Goal: Task Accomplishment & Management: Manage account settings

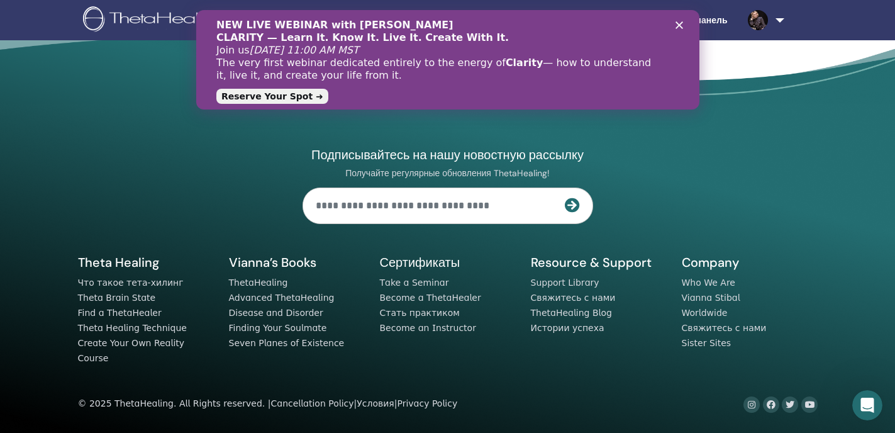
click at [683, 23] on div "Закрыть" at bounding box center [681, 25] width 13 height 8
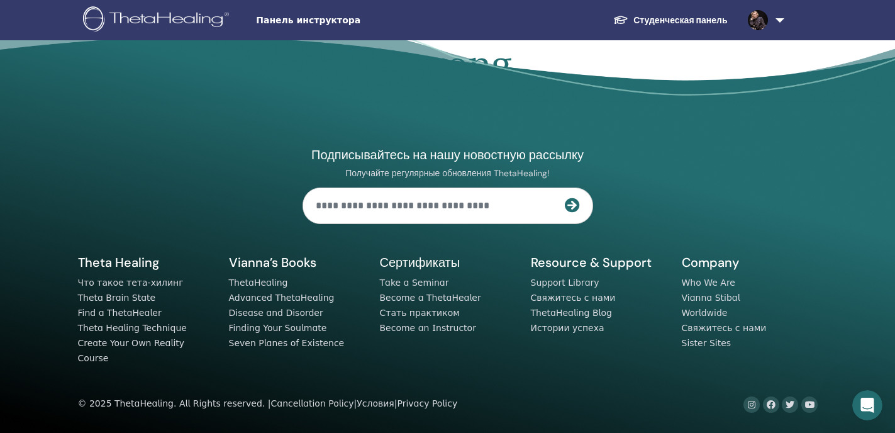
click at [779, 21] on link at bounding box center [764, 20] width 52 height 40
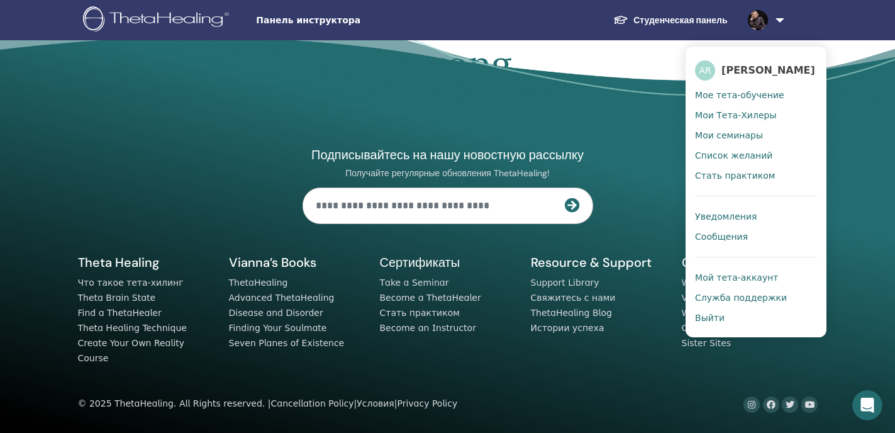
click at [697, 23] on link "Студенческая панель" at bounding box center [670, 20] width 134 height 23
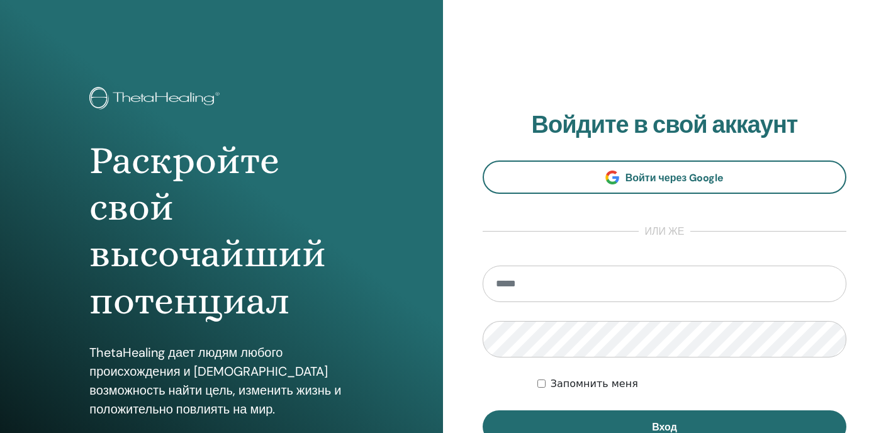
type input "**********"
click at [461, 335] on div "**********" at bounding box center [664, 302] width 443 height 604
click at [483, 410] on button "Вход" at bounding box center [665, 426] width 364 height 33
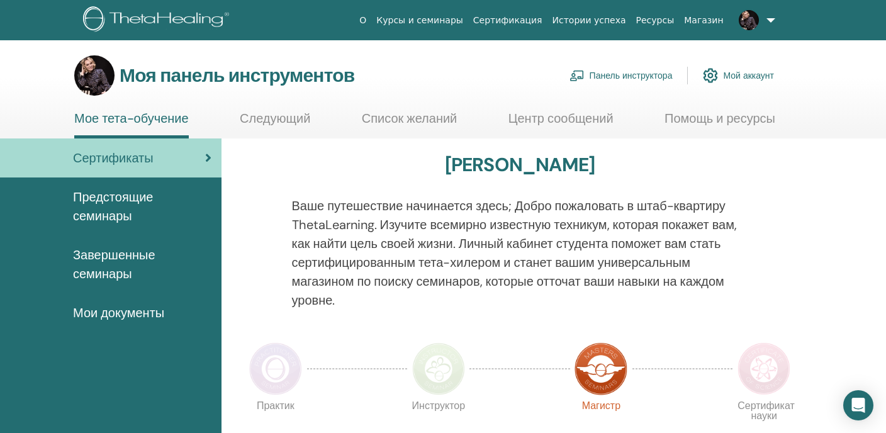
click at [611, 76] on font "Панель инструктора" at bounding box center [631, 75] width 83 height 11
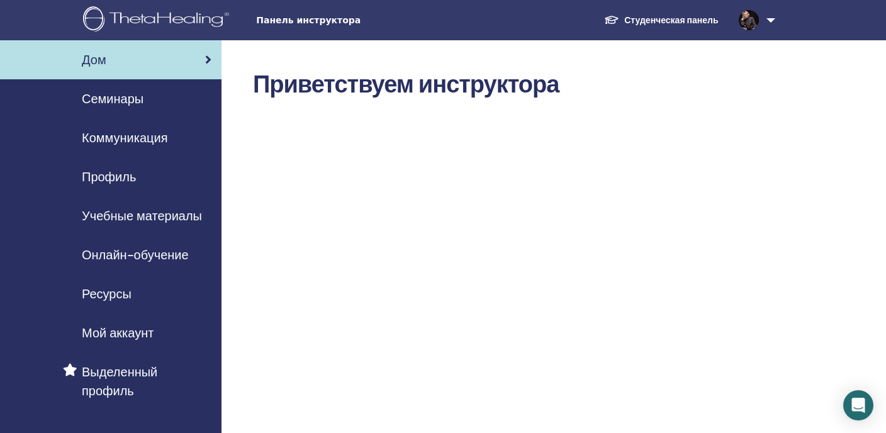
click at [125, 98] on font "Семинары" at bounding box center [113, 99] width 62 height 16
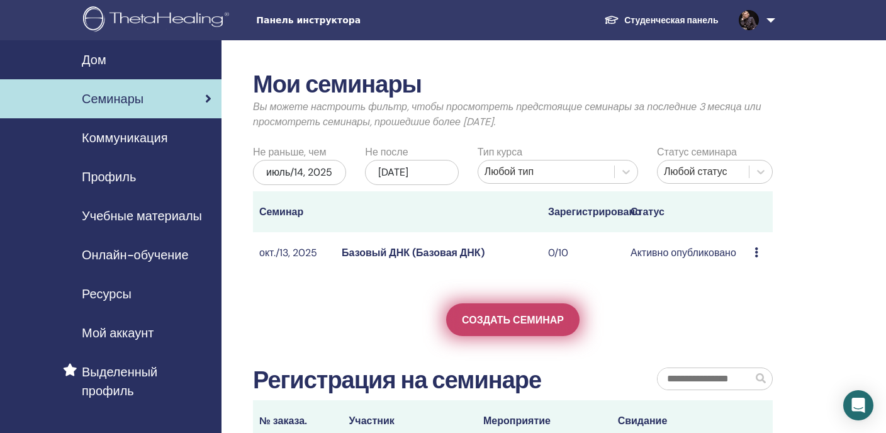
click at [523, 318] on font "Создать семинар" at bounding box center [513, 319] width 102 height 13
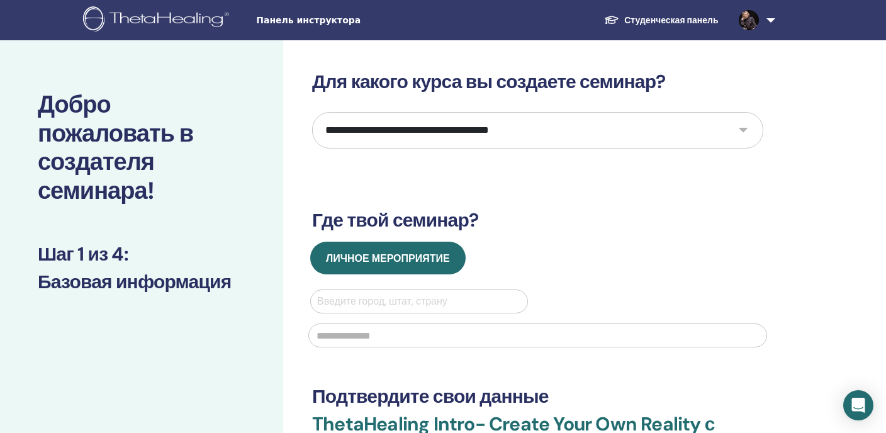
click at [746, 128] on select "**********" at bounding box center [537, 130] width 451 height 36
select select "*"
click at [312, 112] on select "**********" at bounding box center [537, 130] width 451 height 36
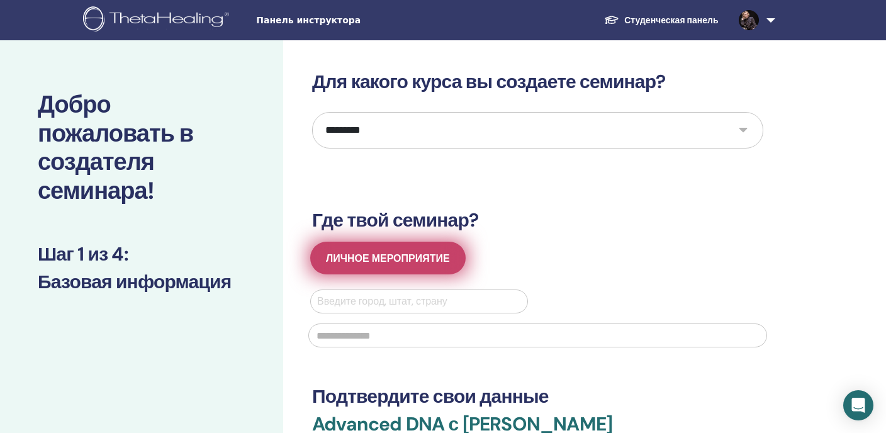
click at [393, 263] on span "Личное мероприятие" at bounding box center [388, 258] width 124 height 13
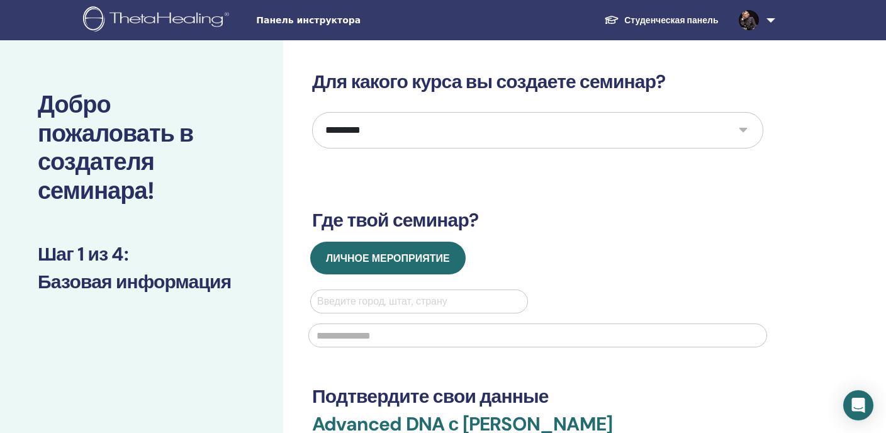
click at [394, 299] on div at bounding box center [419, 302] width 204 height 18
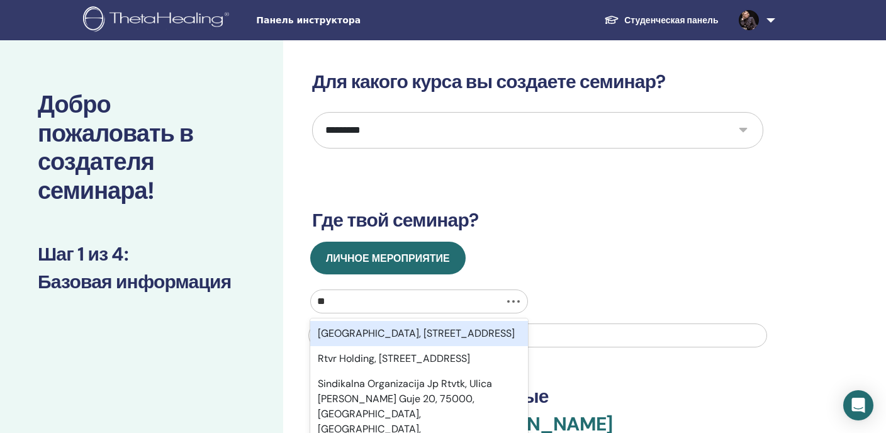
type input "*"
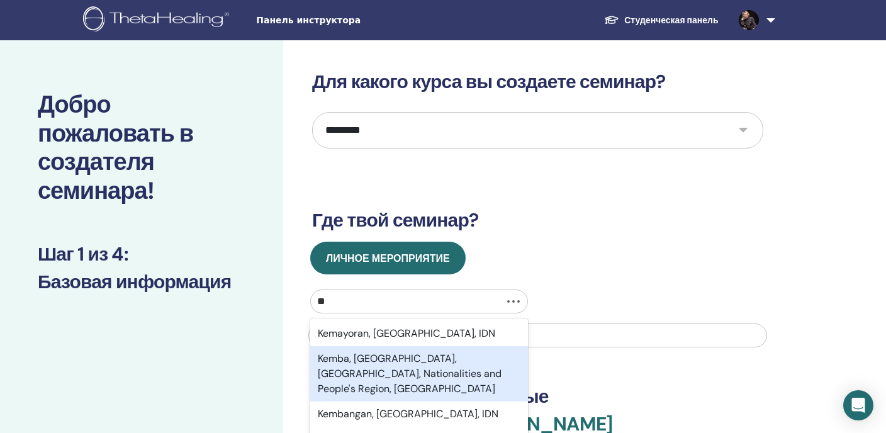
type input "*"
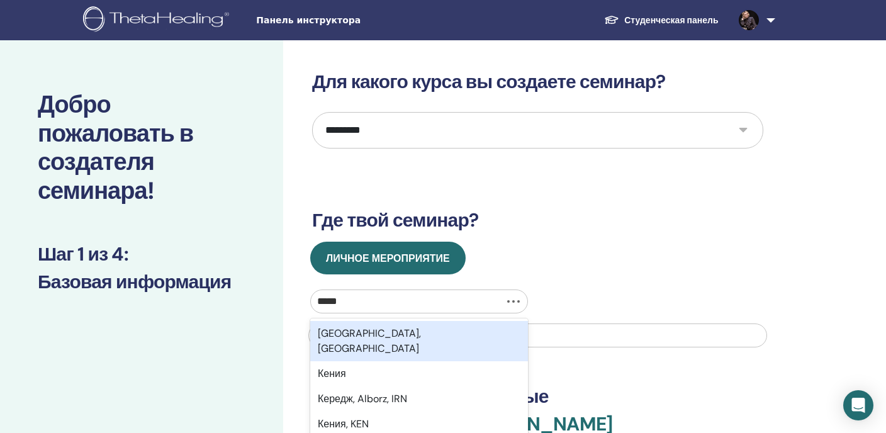
type input "******"
click at [455, 332] on div "Кемерово, Кемеровская область" at bounding box center [419, 341] width 218 height 40
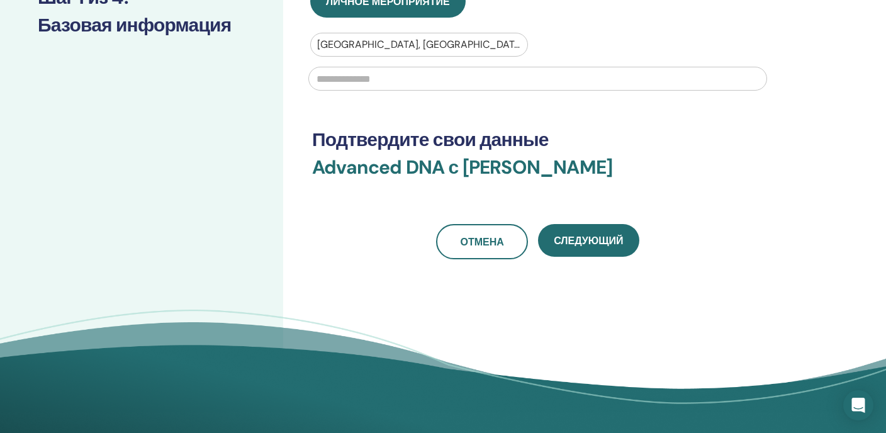
scroll to position [257, 0]
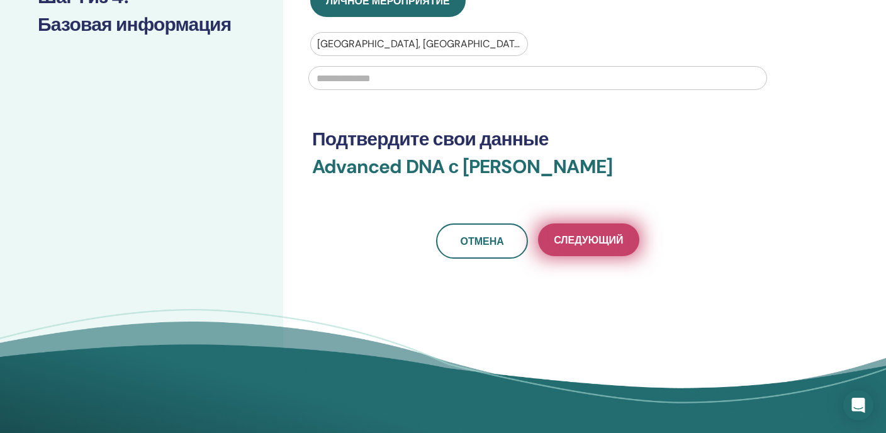
click at [581, 242] on span "Следующий" at bounding box center [588, 239] width 69 height 13
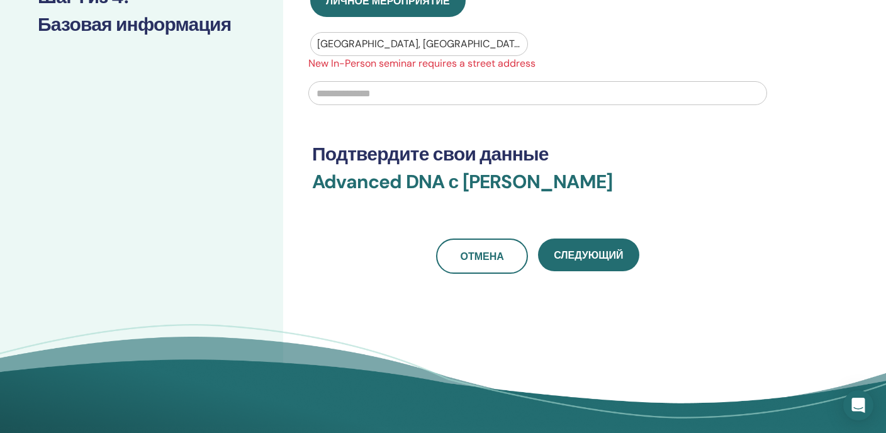
click at [423, 104] on input "text" at bounding box center [537, 93] width 459 height 24
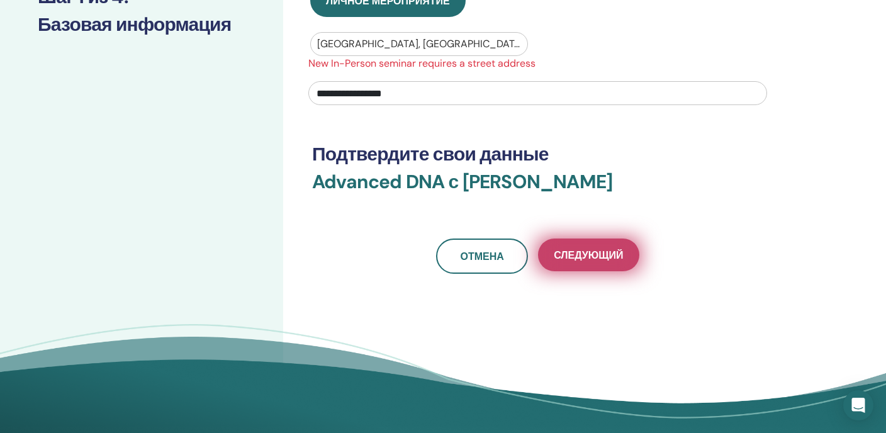
type input "**********"
click at [571, 266] on button "Следующий" at bounding box center [588, 254] width 101 height 33
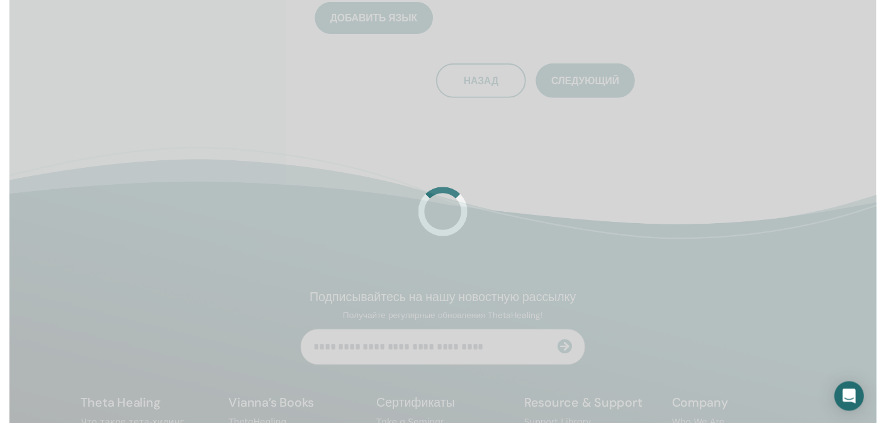
scroll to position [199, 0]
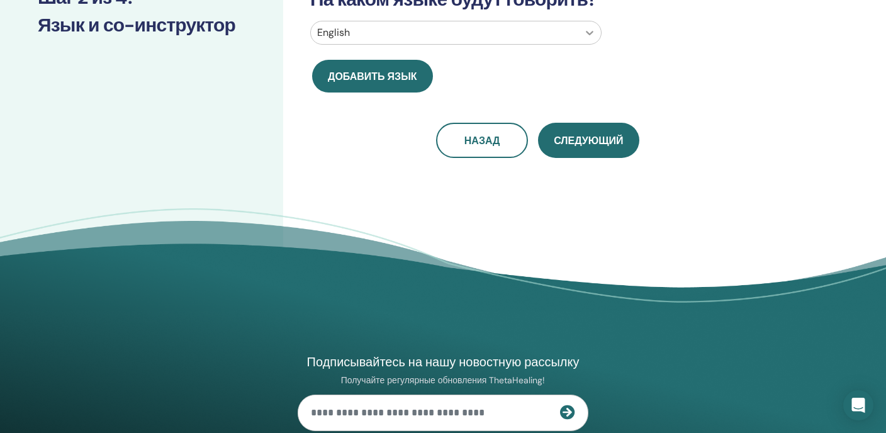
click at [587, 30] on icon at bounding box center [589, 32] width 13 height 13
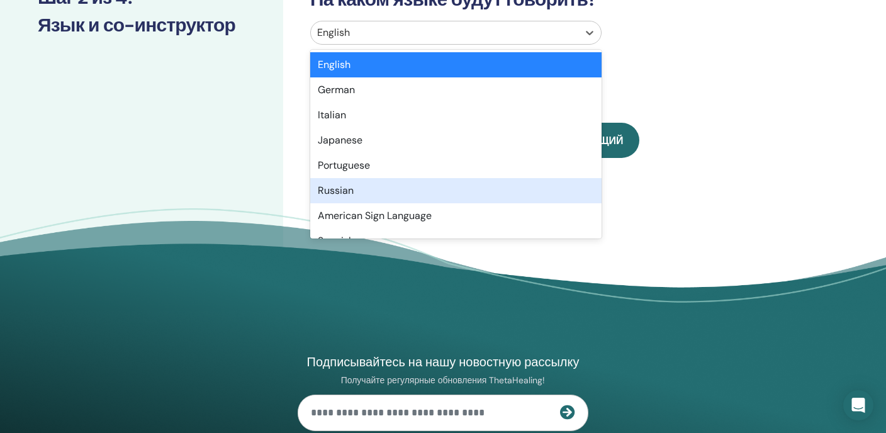
click at [351, 185] on div "Russian" at bounding box center [455, 190] width 291 height 25
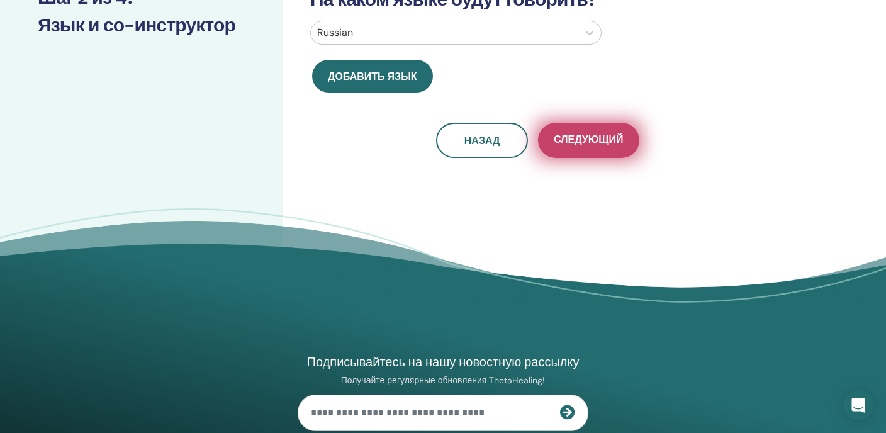
click at [613, 142] on span "Следующий" at bounding box center [588, 141] width 69 height 16
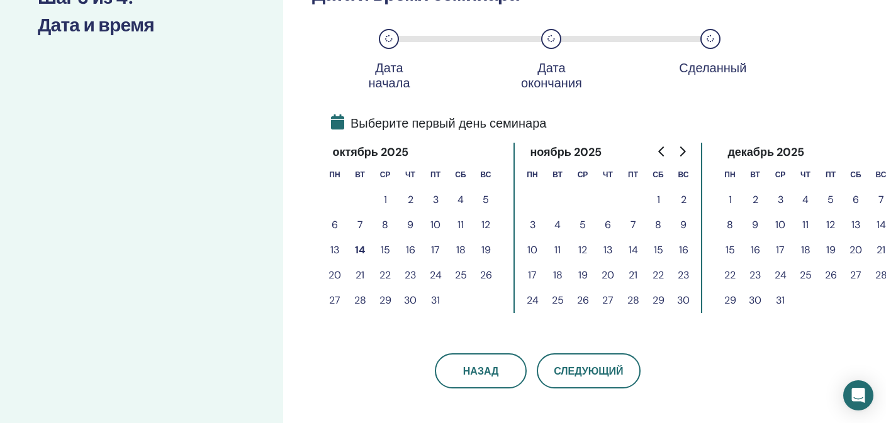
click at [337, 274] on button "20" at bounding box center [334, 275] width 25 height 25
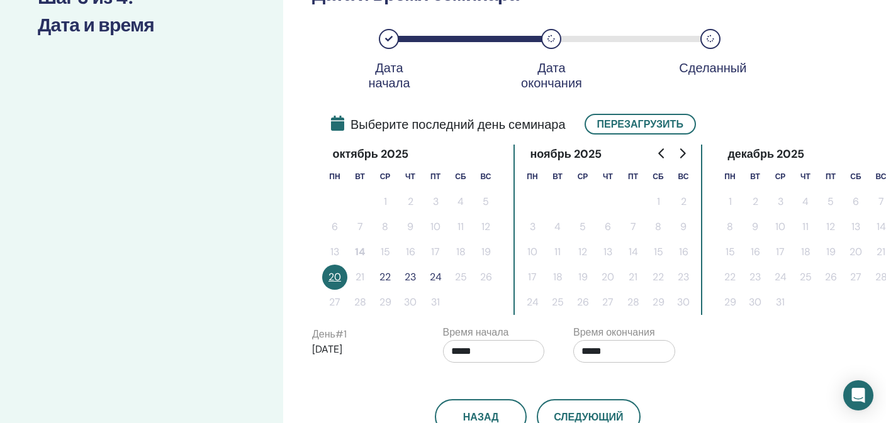
click at [387, 280] on button "22" at bounding box center [384, 277] width 25 height 25
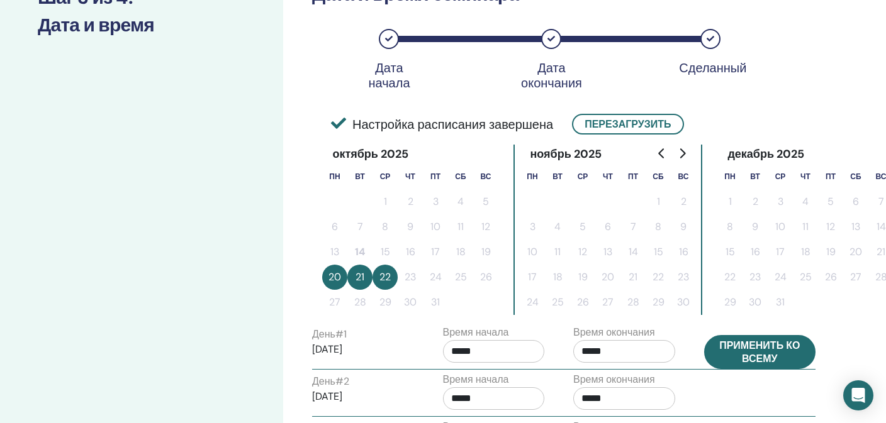
click at [776, 355] on button "Применить ко всему" at bounding box center [760, 352] width 112 height 34
click at [766, 355] on button "Применить ко всему" at bounding box center [760, 352] width 112 height 34
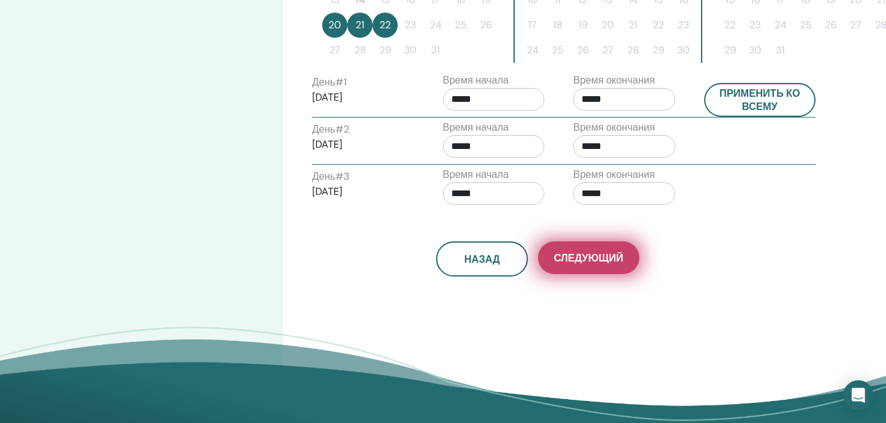
click at [573, 259] on span "Следующий" at bounding box center [588, 258] width 69 height 13
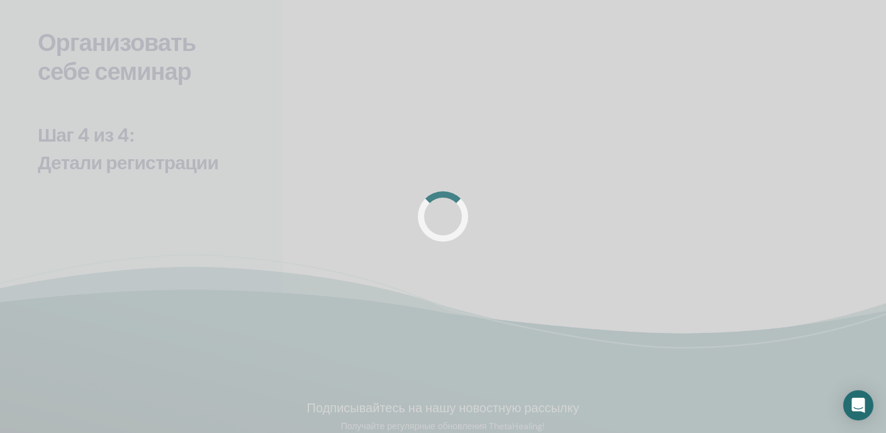
scroll to position [59, 0]
click at [855, 403] on icon "Open Intercom Messenger" at bounding box center [858, 405] width 14 height 16
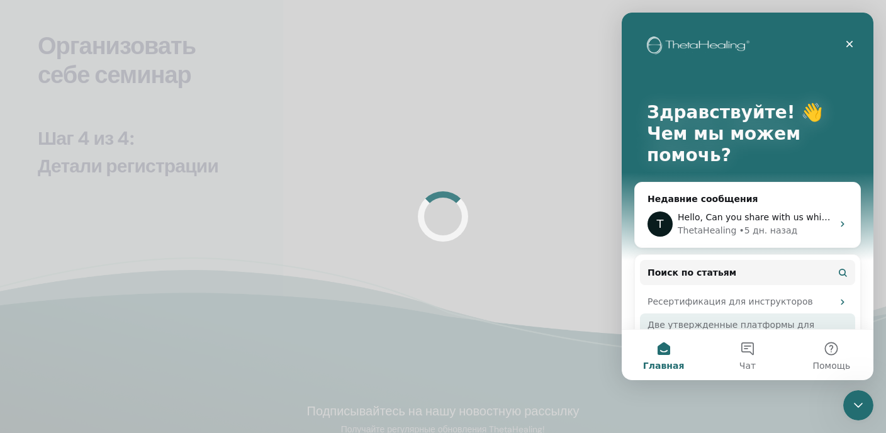
scroll to position [0, 0]
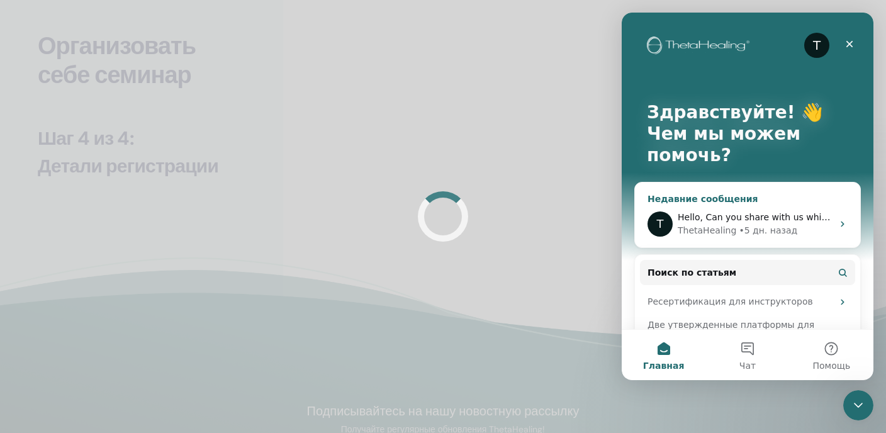
click at [708, 220] on span "Hello, Can you share with us which Dig Deeper seminar you are referring to?" at bounding box center [847, 217] width 339 height 10
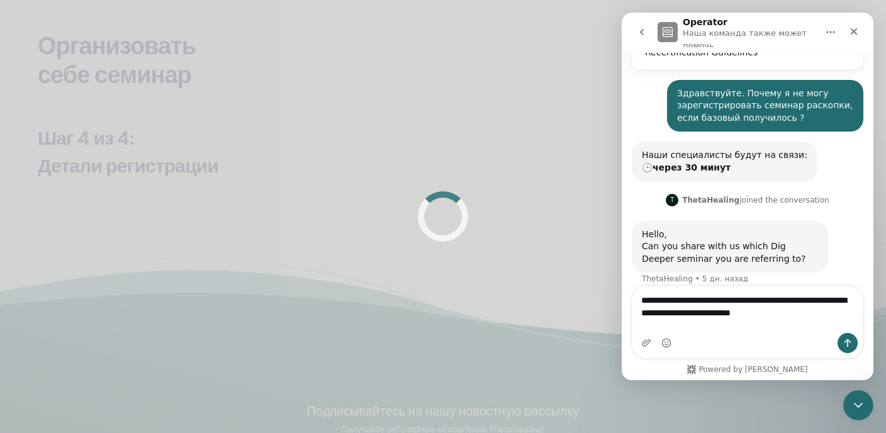
scroll to position [233, 0]
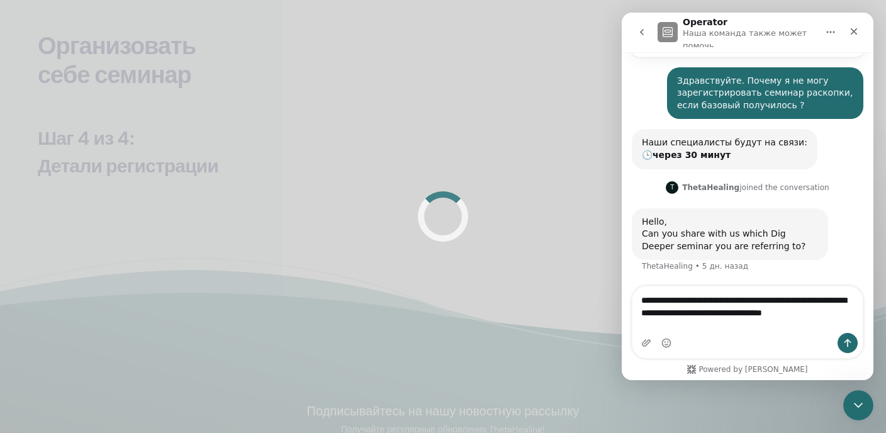
click at [776, 314] on textarea "**********" at bounding box center [747, 309] width 230 height 47
click at [715, 327] on textarea "**********" at bounding box center [747, 309] width 230 height 47
click at [742, 327] on textarea "**********" at bounding box center [747, 309] width 230 height 47
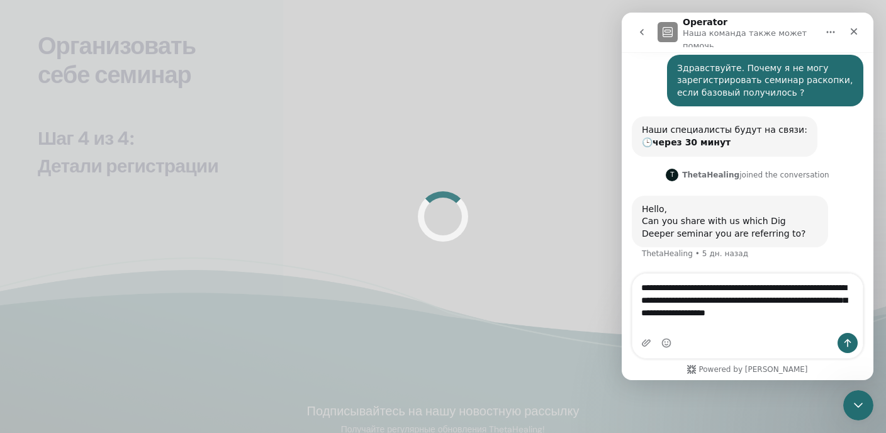
click at [717, 315] on textarea "**********" at bounding box center [747, 303] width 230 height 59
click at [683, 288] on textarea "**********" at bounding box center [747, 303] width 230 height 59
click at [696, 289] on textarea "**********" at bounding box center [747, 303] width 230 height 59
type textarea "**********"
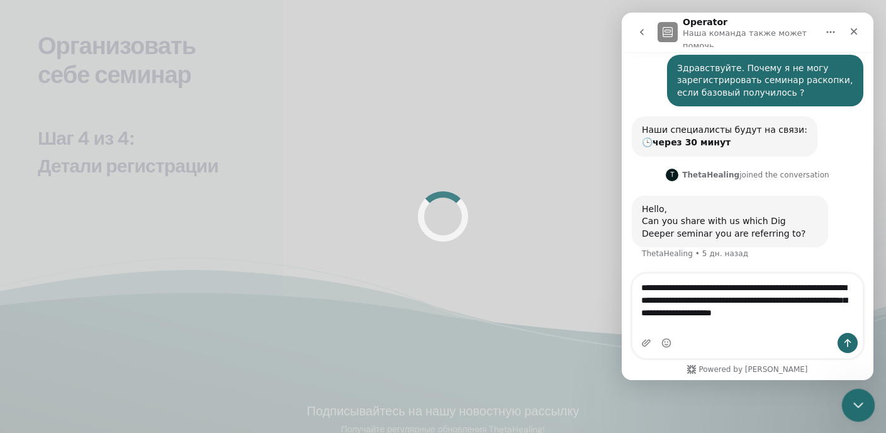
click at [853, 401] on icon "Закрыть службу сообщений Intercom" at bounding box center [856, 403] width 9 height 5
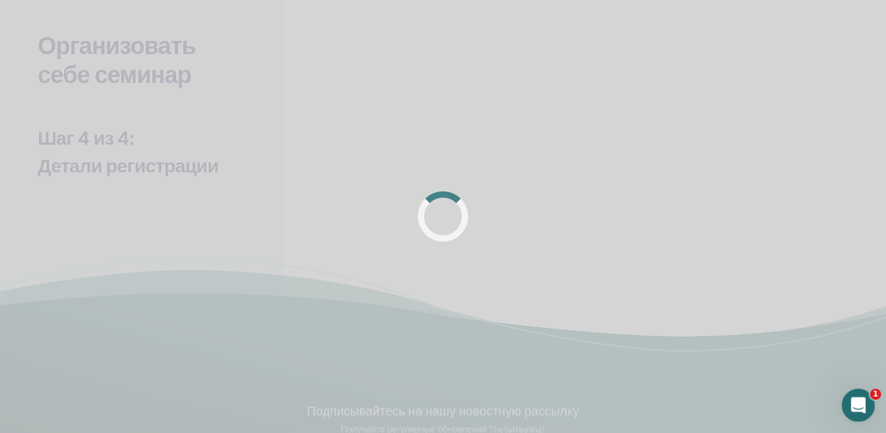
click at [853, 401] on icon "Открыть службу сообщений Intercom" at bounding box center [856, 403] width 21 height 21
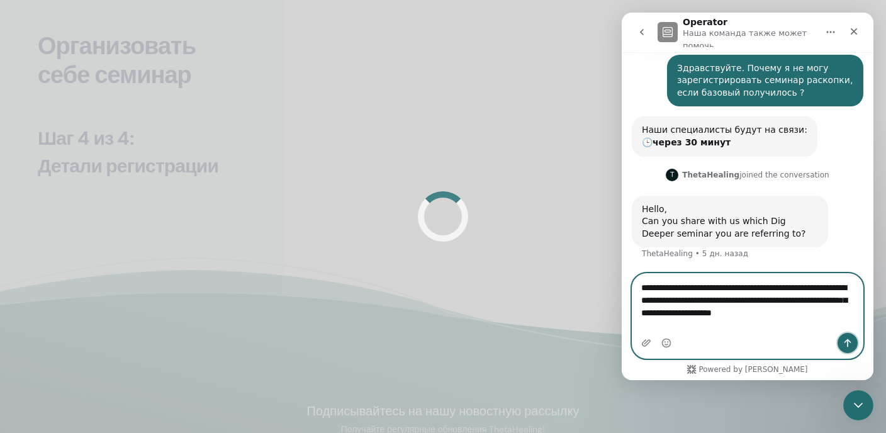
click at [847, 347] on icon "Отправить сообщение…" at bounding box center [848, 343] width 10 height 10
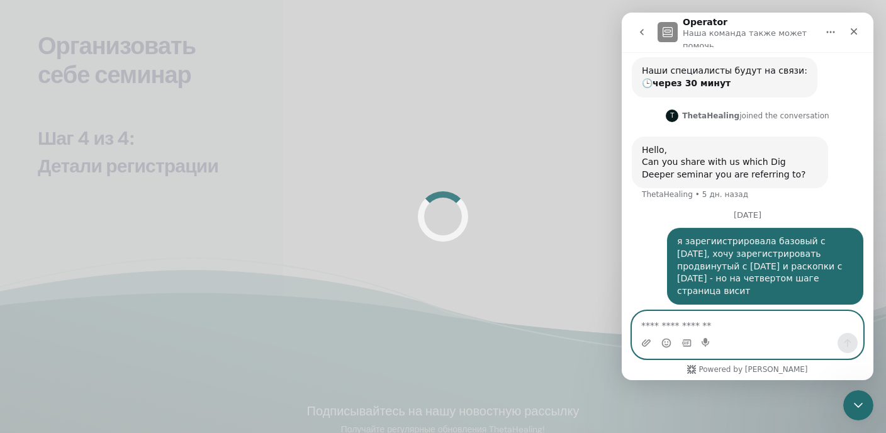
scroll to position [328, 0]
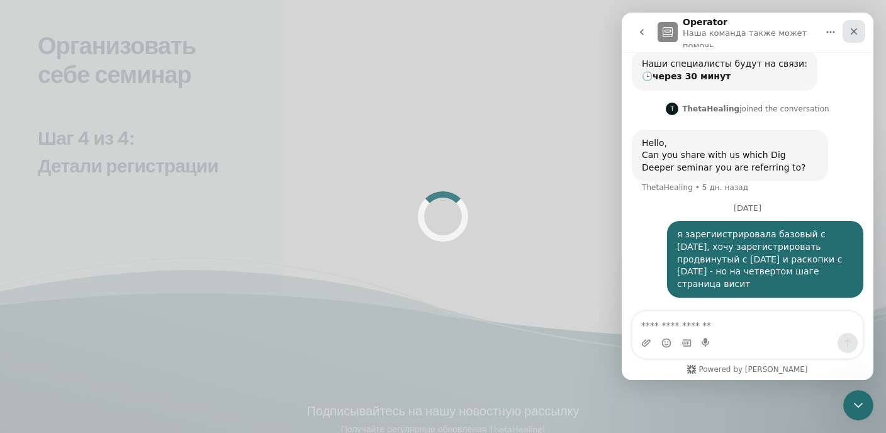
click at [853, 30] on icon "Закрыть" at bounding box center [854, 31] width 10 height 10
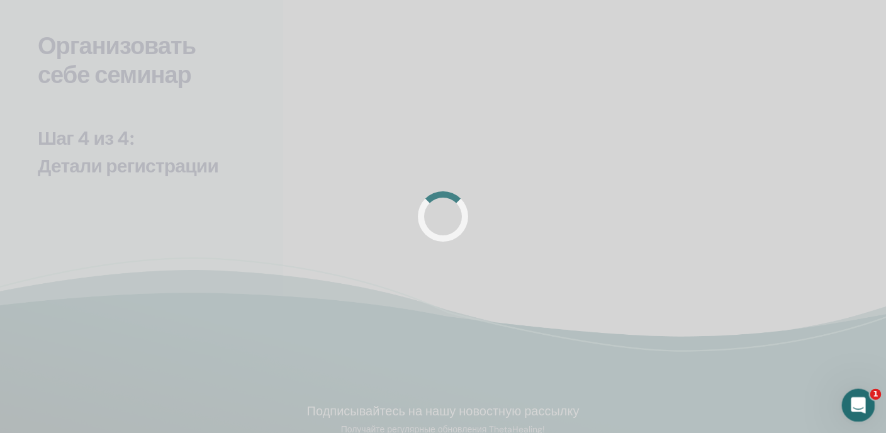
click at [855, 395] on icon "Открыть службу сообщений Intercom" at bounding box center [856, 403] width 21 height 21
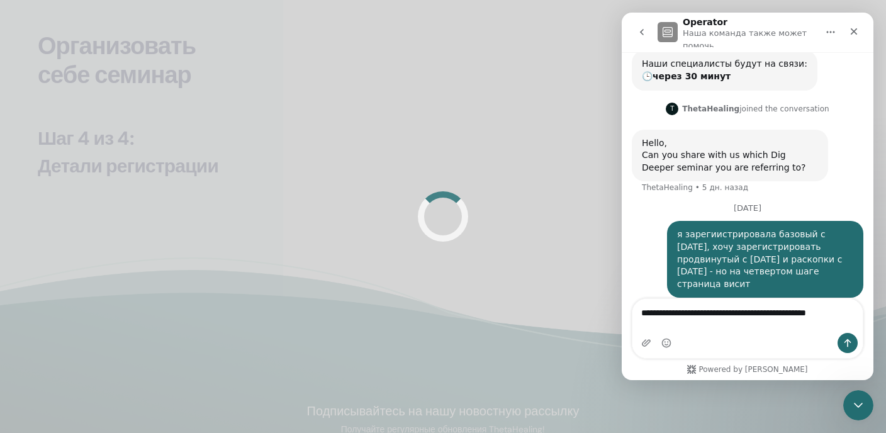
scroll to position [341, 0]
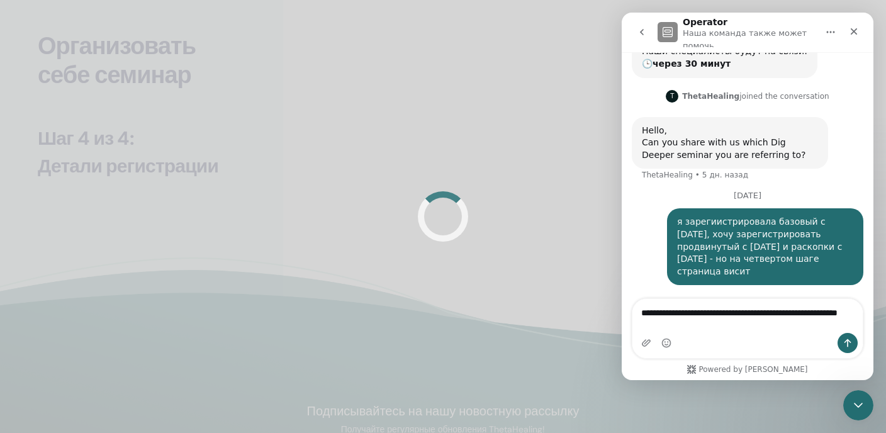
drag, startPoint x: 737, startPoint y: 312, endPoint x: 768, endPoint y: 330, distance: 35.0
click at [768, 330] on textarea "**********" at bounding box center [747, 316] width 230 height 34
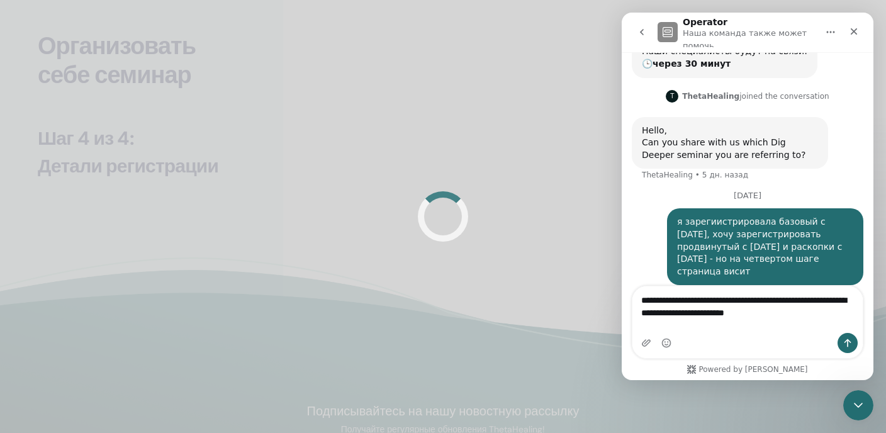
scroll to position [354, 0]
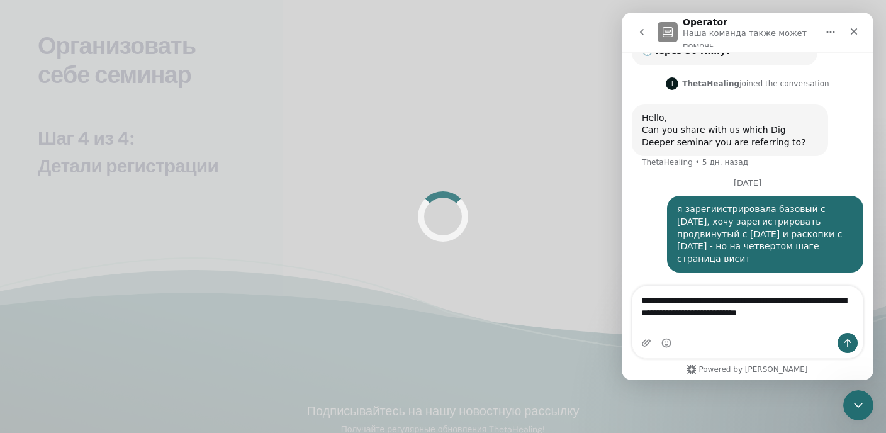
type textarea "**********"
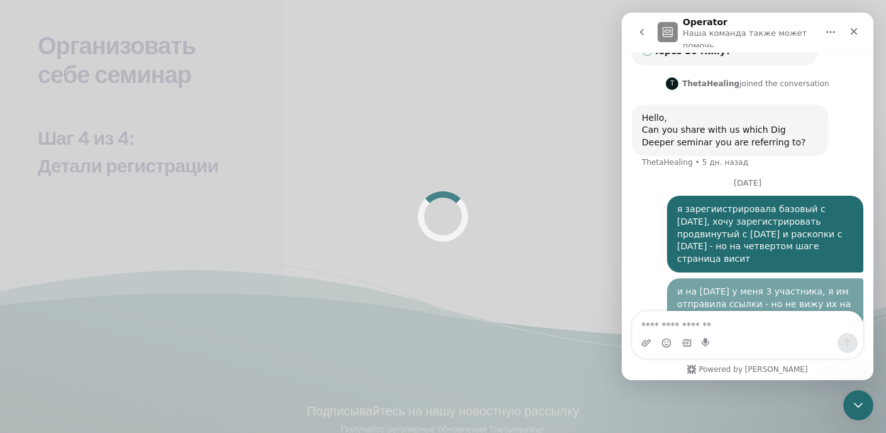
scroll to position [382, 0]
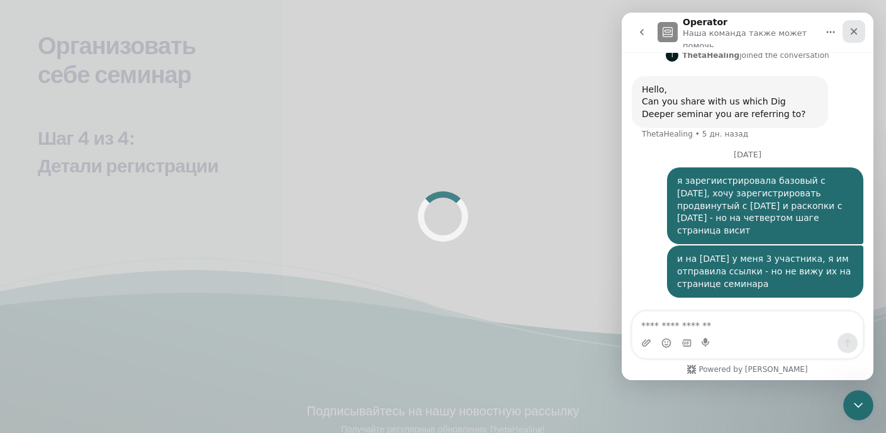
click at [852, 30] on icon "Закрыть" at bounding box center [854, 31] width 7 height 7
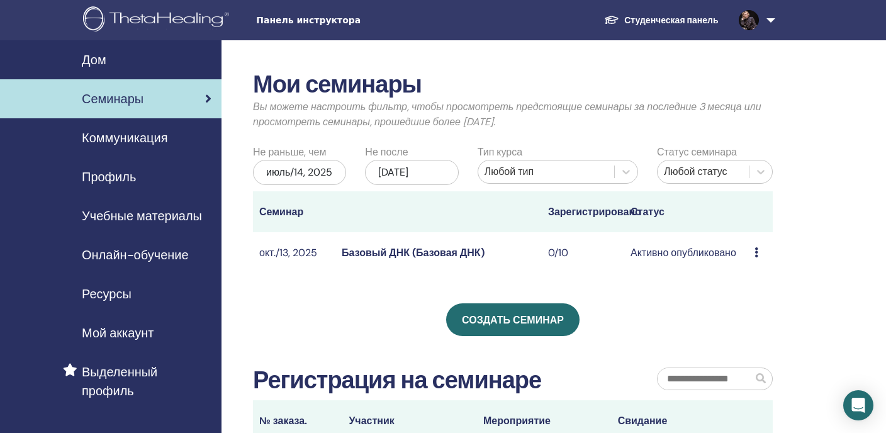
click at [758, 250] on icon at bounding box center [756, 252] width 4 height 10
click at [745, 296] on font "Участники" at bounding box center [756, 298] width 48 height 13
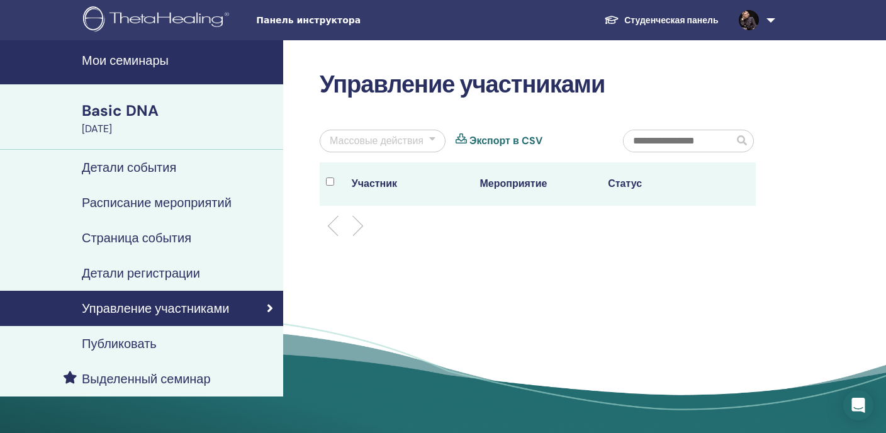
click at [138, 165] on h4 "Детали события" at bounding box center [129, 167] width 94 height 15
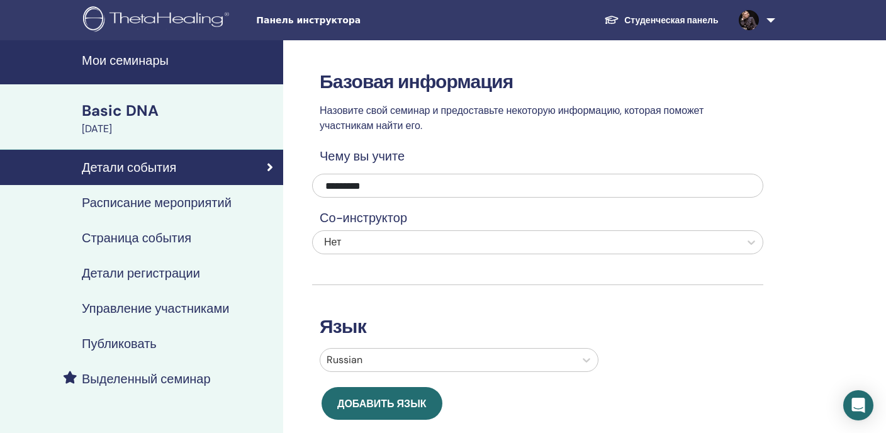
click at [155, 315] on h4 "Управление участниками" at bounding box center [155, 308] width 147 height 15
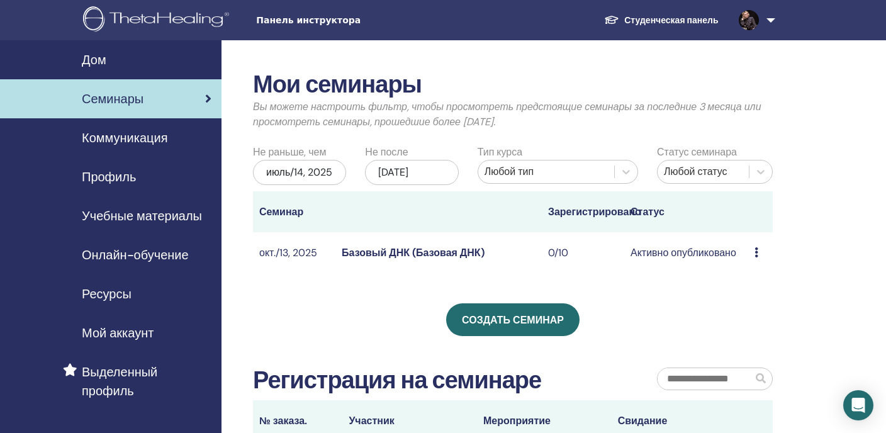
click at [92, 56] on font "Дом" at bounding box center [94, 60] width 25 height 16
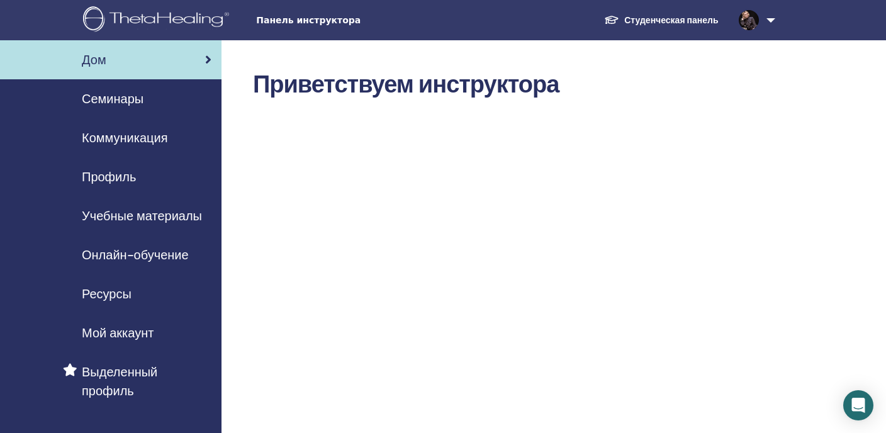
click at [765, 19] on link at bounding box center [755, 20] width 52 height 40
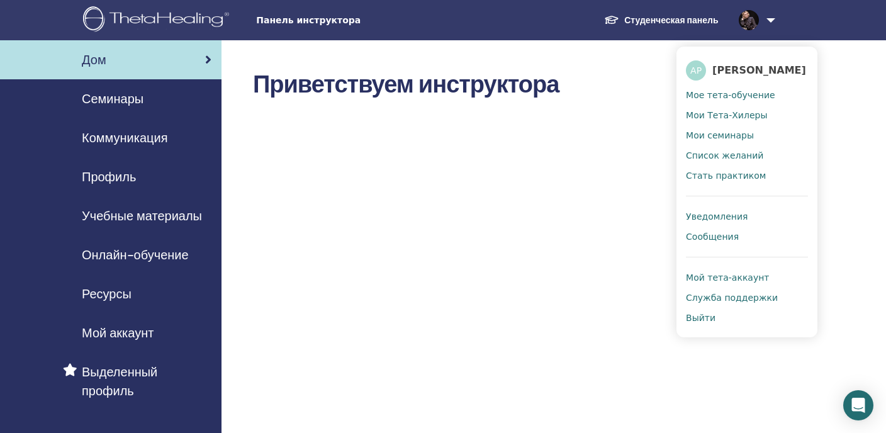
click at [651, 8] on link "Студенческая панель" at bounding box center [661, 20] width 134 height 24
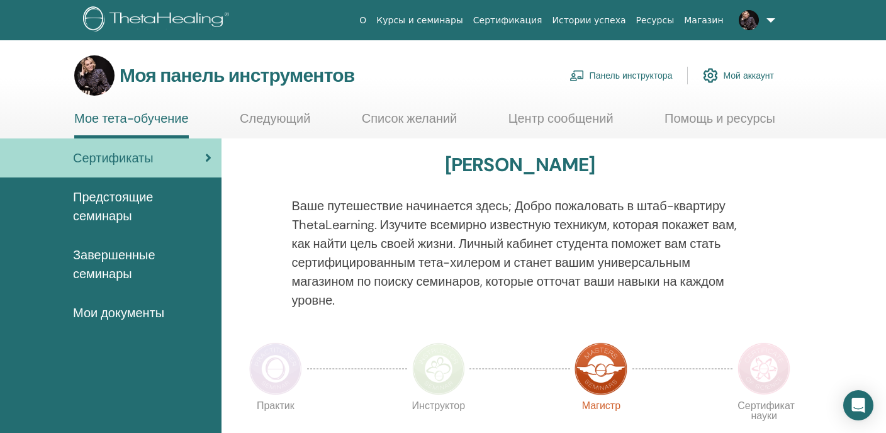
click at [600, 75] on font "Панель инструктора" at bounding box center [631, 75] width 83 height 11
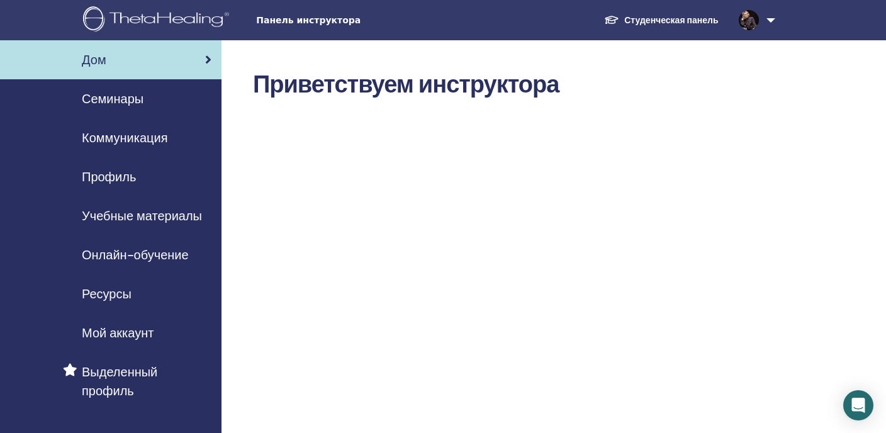
click at [132, 99] on font "Семинары" at bounding box center [113, 99] width 62 height 16
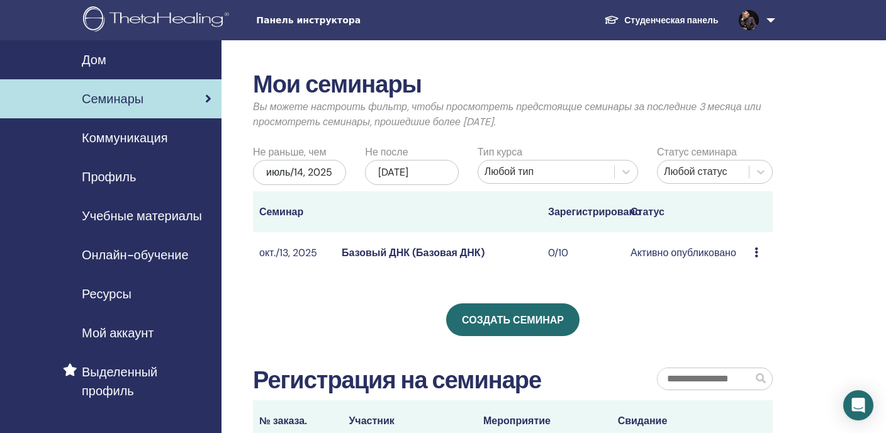
click at [327, 172] on font "июль/14, 2025" at bounding box center [299, 171] width 66 height 13
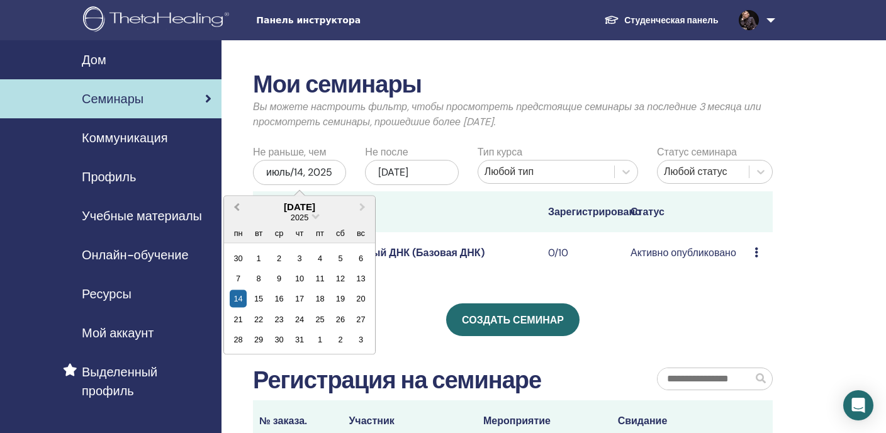
click at [237, 207] on span "Предыдущий месяц" at bounding box center [237, 206] width 0 height 13
click at [313, 218] on div "2025" at bounding box center [299, 216] width 151 height 11
click at [318, 217] on span "Выберите дату" at bounding box center [315, 215] width 8 height 8
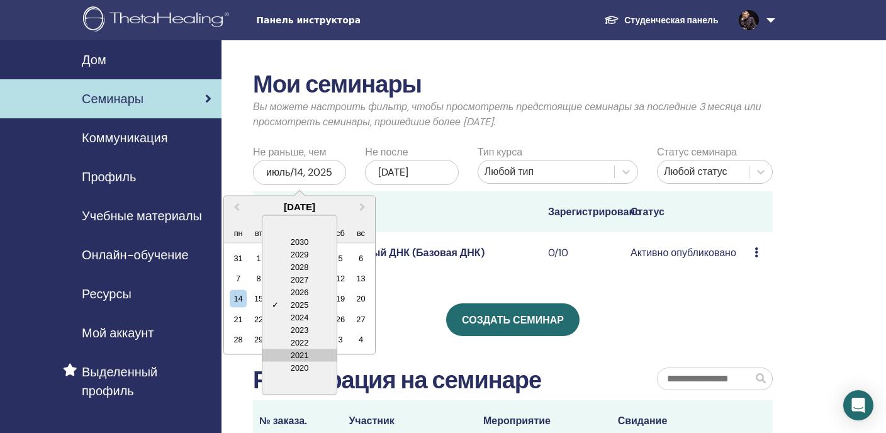
click at [303, 356] on div "2021" at bounding box center [299, 355] width 74 height 13
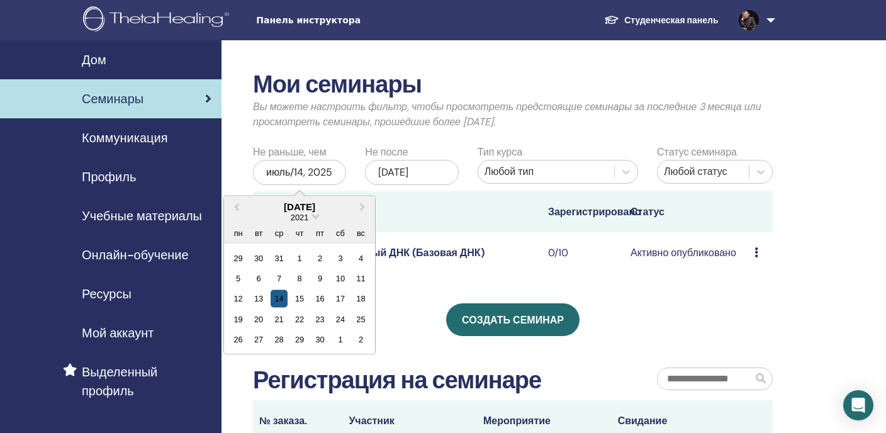
click at [279, 301] on div "14" at bounding box center [279, 298] width 17 height 17
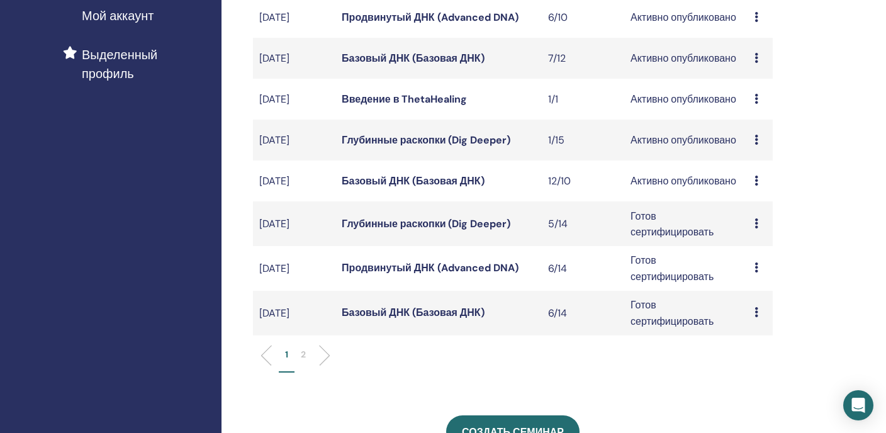
scroll to position [318, 0]
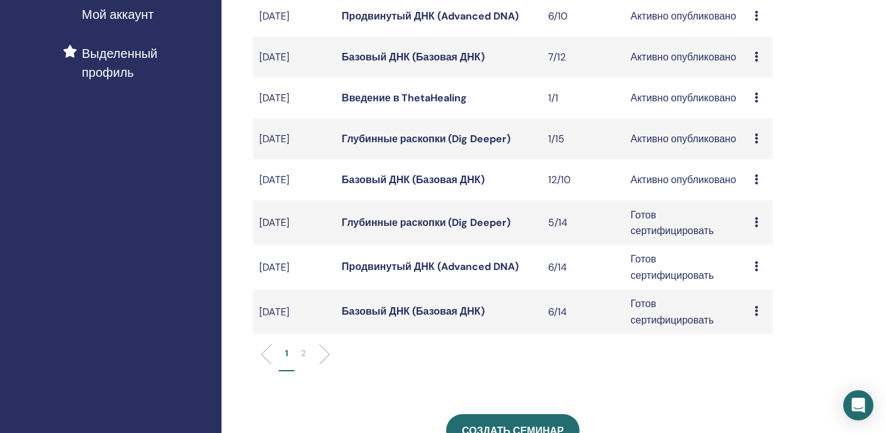
click at [755, 224] on icon at bounding box center [756, 222] width 4 height 10
click at [761, 254] on font "Редактировать" at bounding box center [765, 253] width 70 height 13
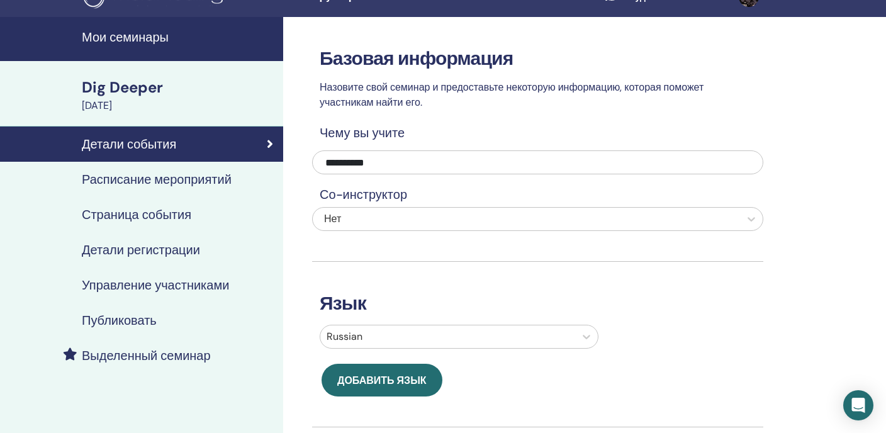
scroll to position [19, 0]
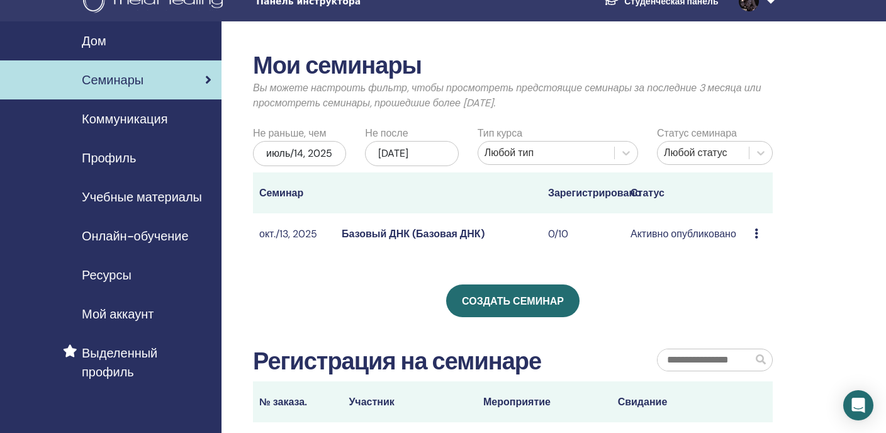
scroll to position [13, 0]
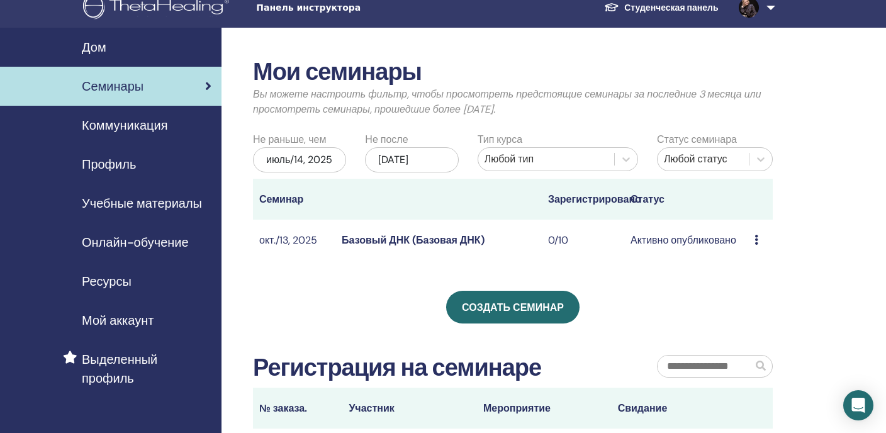
click at [323, 160] on font "июль/14, 2025" at bounding box center [299, 159] width 66 height 13
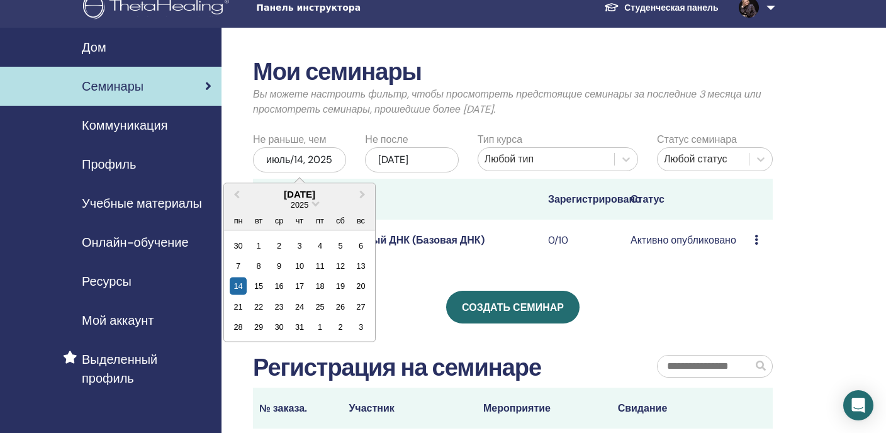
click at [311, 203] on div "2025" at bounding box center [299, 204] width 151 height 11
click at [315, 203] on span "Выберите дату" at bounding box center [315, 202] width 8 height 8
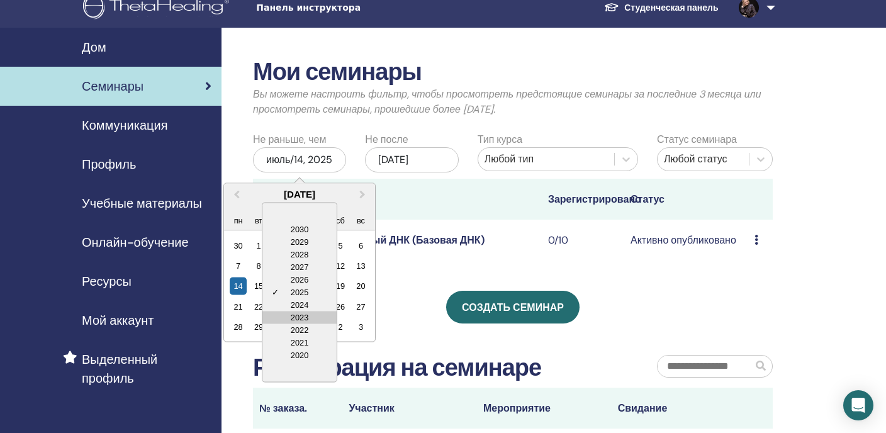
click at [304, 316] on div "2023" at bounding box center [299, 317] width 74 height 13
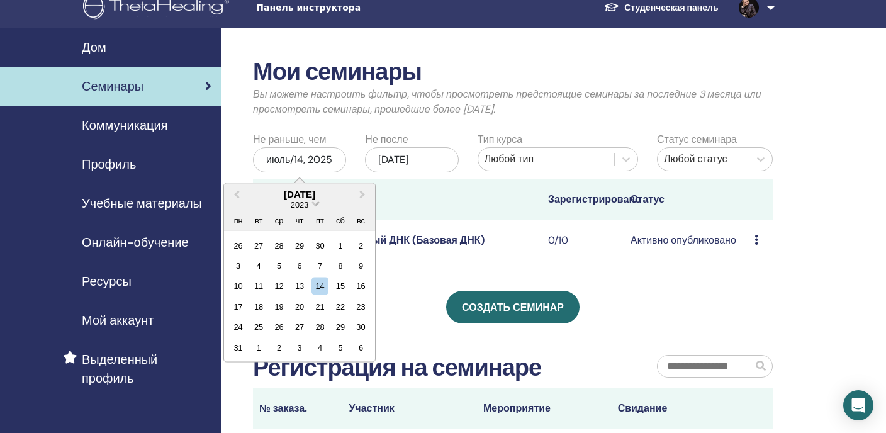
click at [315, 203] on span "Выберите дату" at bounding box center [315, 202] width 8 height 8
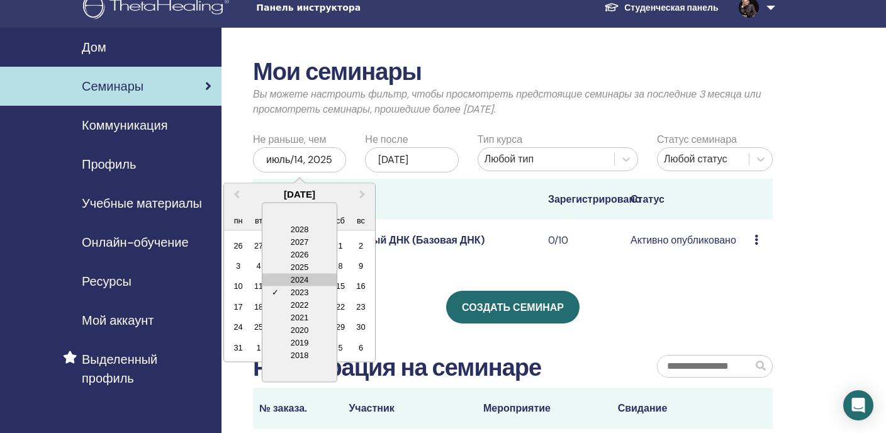
click at [305, 279] on div "2024" at bounding box center [299, 279] width 74 height 13
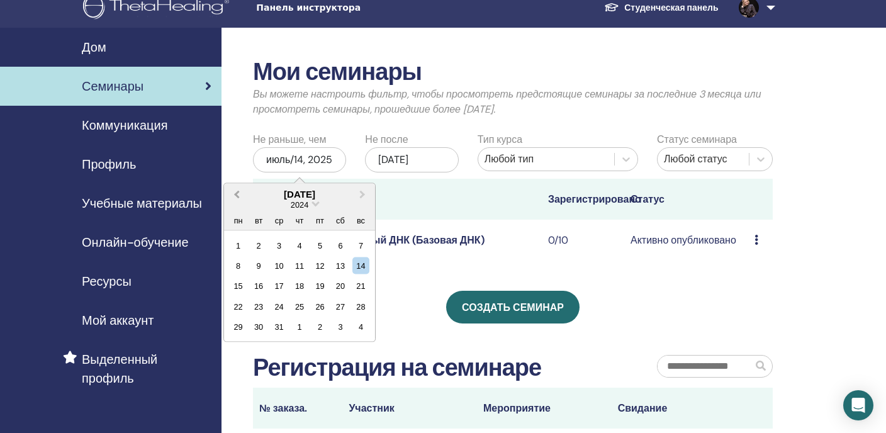
click at [243, 196] on button "Предыдущий месяц" at bounding box center [235, 194] width 20 height 20
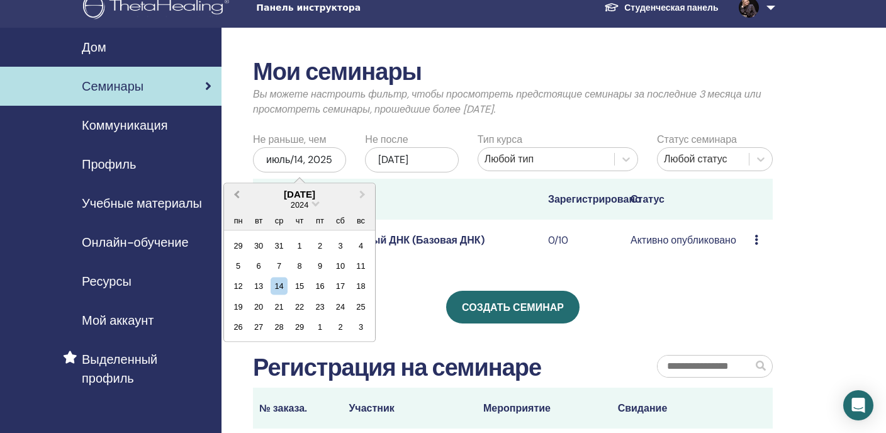
click at [243, 196] on button "Предыдущий месяц" at bounding box center [235, 194] width 20 height 20
click at [238, 247] on div "1" at bounding box center [238, 245] width 17 height 17
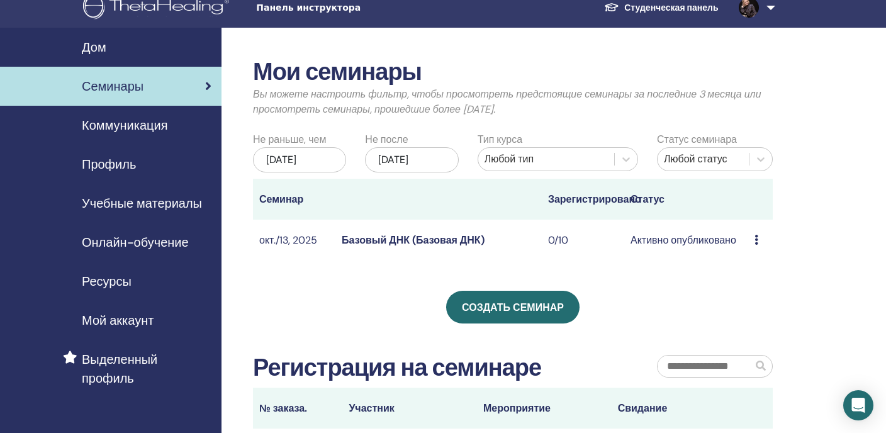
click at [332, 161] on div "янв./01, 2024" at bounding box center [299, 159] width 93 height 25
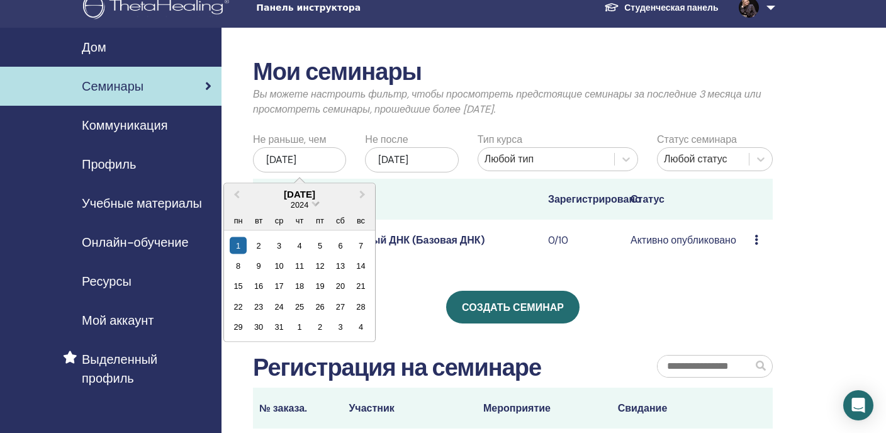
click at [314, 204] on span "Выберите дату" at bounding box center [315, 202] width 8 height 8
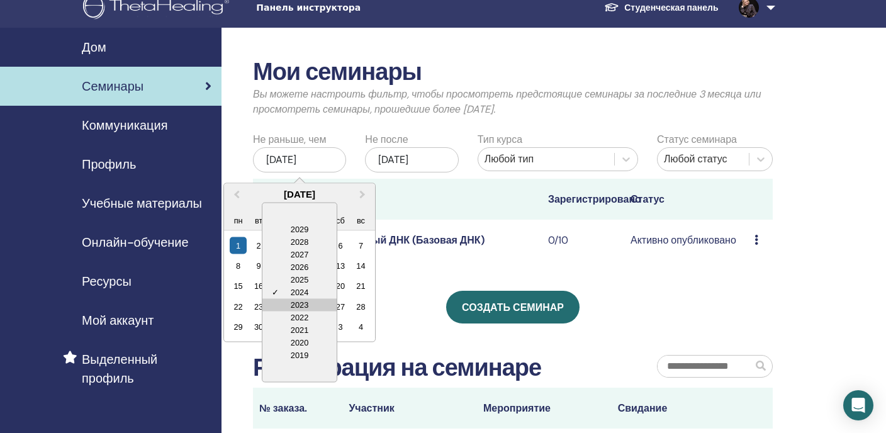
click at [306, 303] on div "2023" at bounding box center [299, 304] width 74 height 13
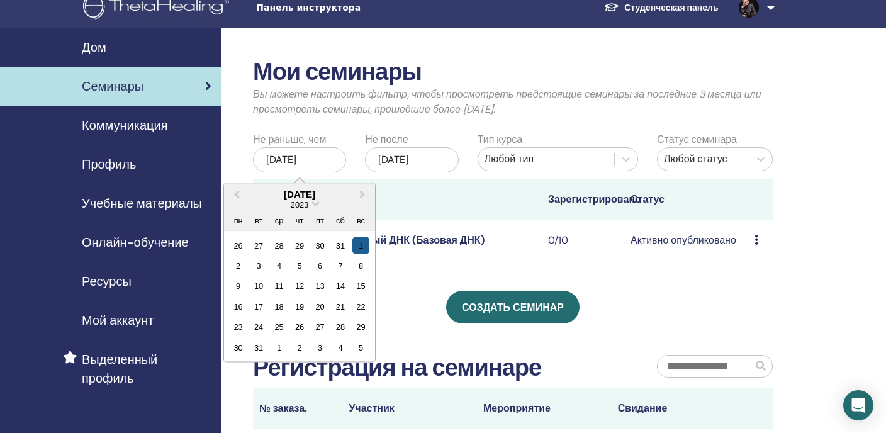
click at [359, 248] on div "1" at bounding box center [360, 245] width 17 height 17
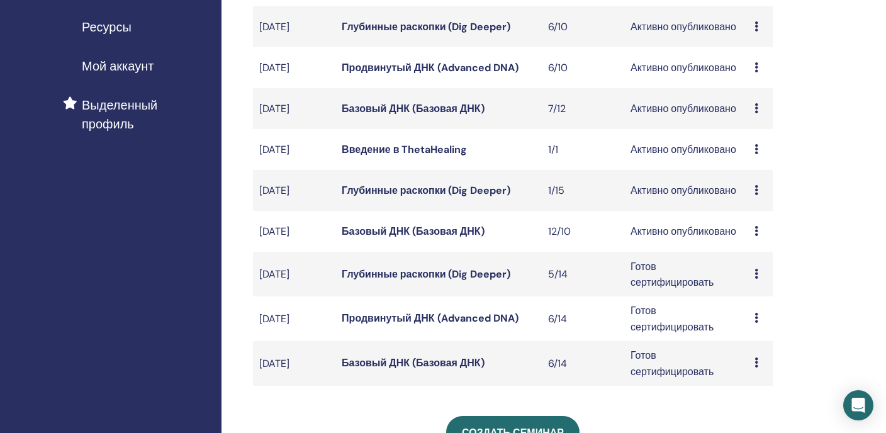
scroll to position [275, 0]
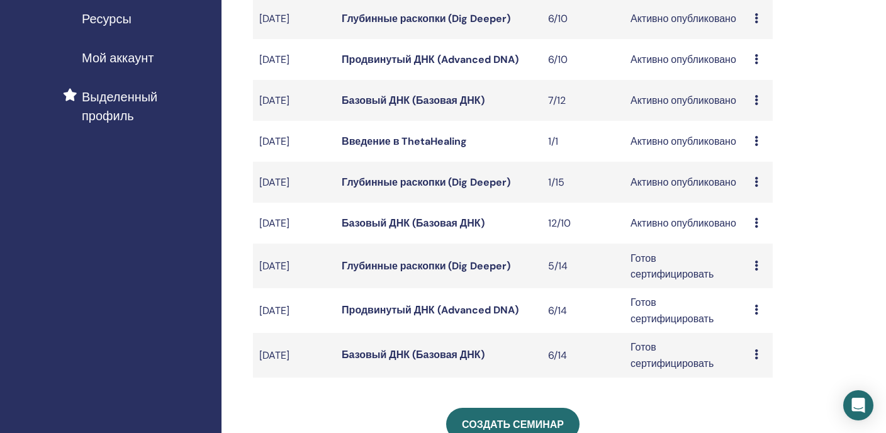
click at [752, 220] on td "Предварительный просмотр Редактировать Участники Отмена" at bounding box center [760, 223] width 25 height 41
click at [755, 221] on icon at bounding box center [756, 223] width 4 height 10
click at [756, 268] on font "Участники" at bounding box center [754, 269] width 48 height 13
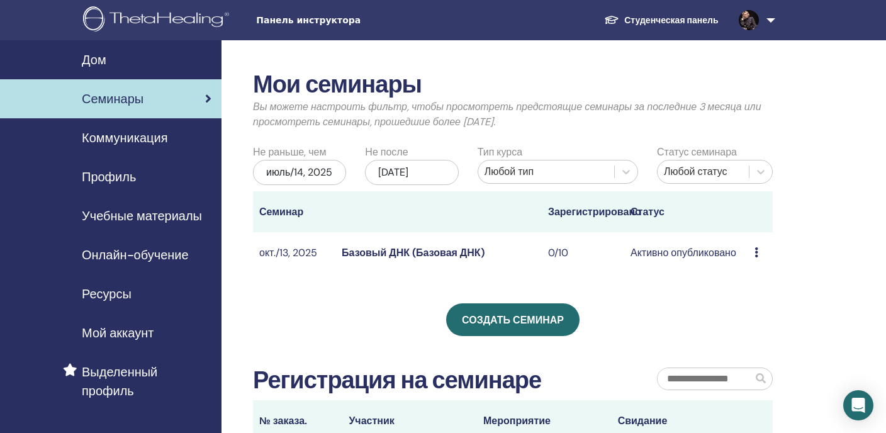
click at [401, 253] on font "Базовый ДНК (Базовая ДНК)" at bounding box center [413, 252] width 142 height 13
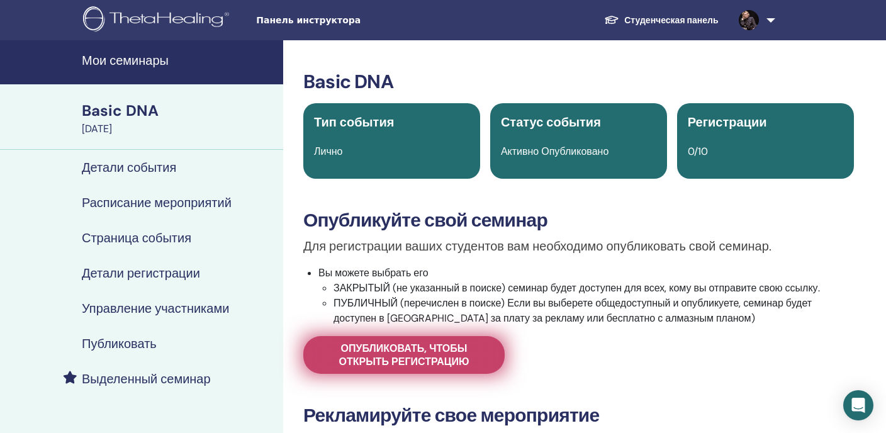
click at [449, 357] on span "Опубликовать, чтобы открыть регистрацию" at bounding box center [404, 355] width 170 height 26
click at [369, 351] on span "Опубликовать, чтобы открыть регистрацию" at bounding box center [404, 355] width 170 height 26
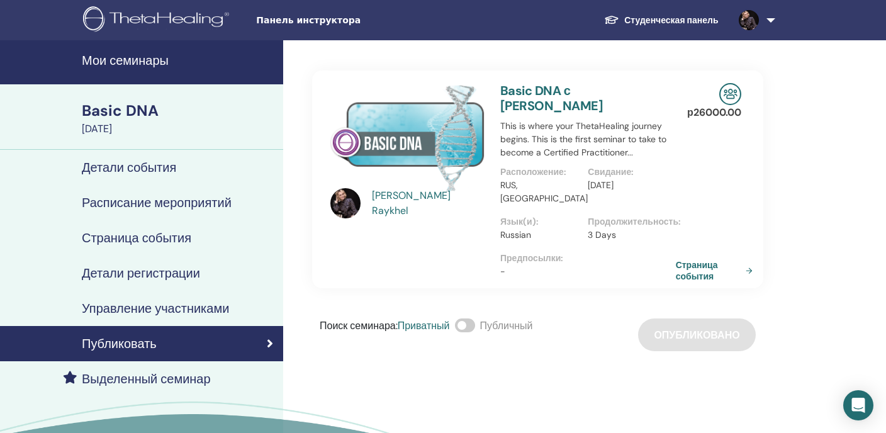
click at [281, 21] on span "Панель инструктора" at bounding box center [350, 20] width 189 height 13
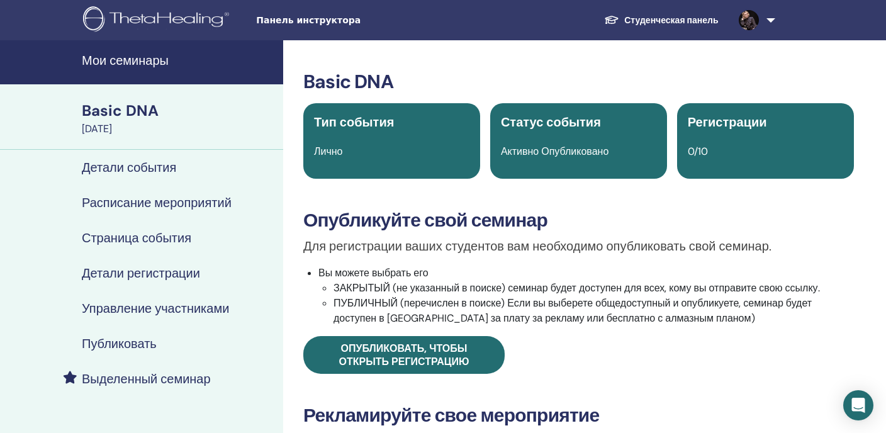
click at [160, 240] on h4 "Страница события" at bounding box center [136, 237] width 109 height 15
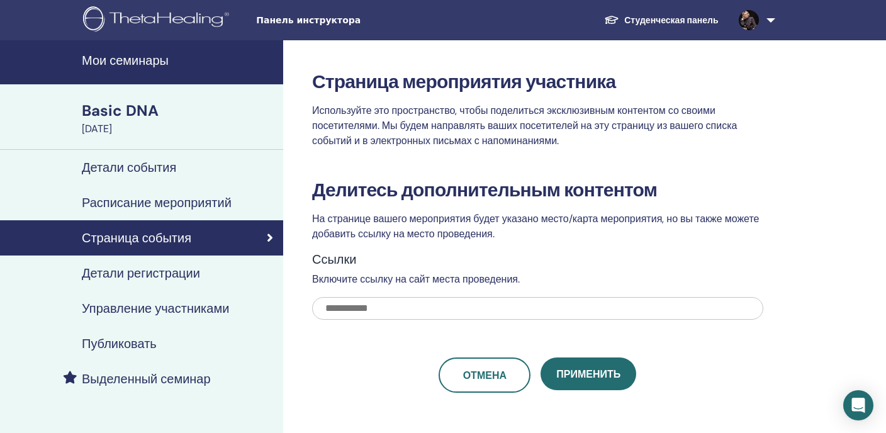
click at [155, 202] on h4 "Расписание мероприятий" at bounding box center [157, 202] width 150 height 15
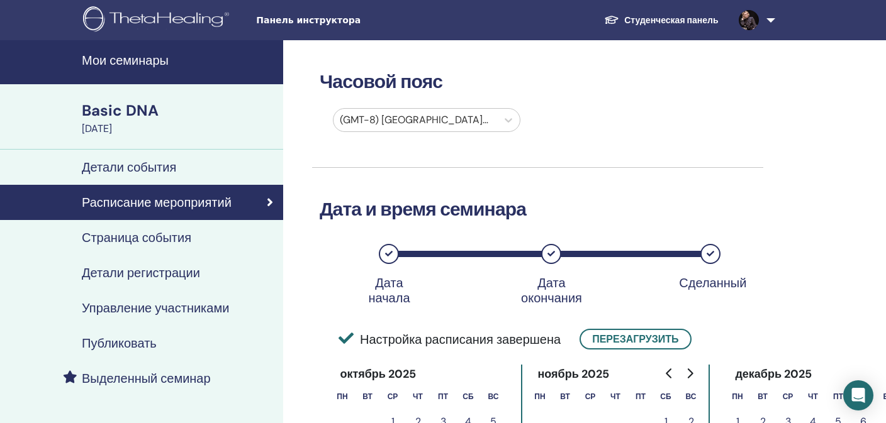
click at [133, 313] on h4 "Управление участниками" at bounding box center [155, 308] width 147 height 15
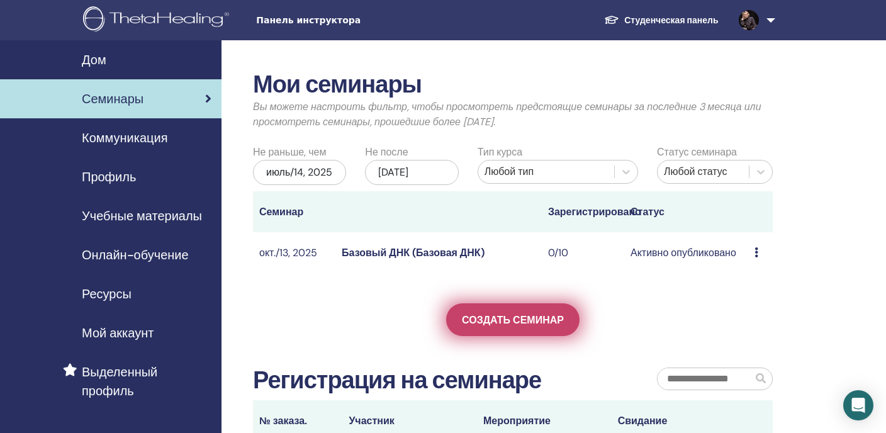
click at [526, 330] on link "Создать семинар" at bounding box center [512, 319] width 133 height 33
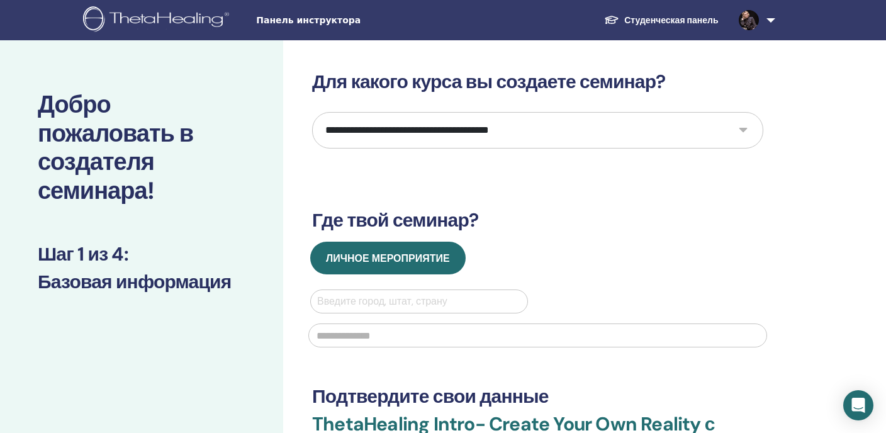
click at [744, 126] on select "**********" at bounding box center [537, 130] width 451 height 36
select select "*"
click at [312, 112] on select "**********" at bounding box center [537, 130] width 451 height 36
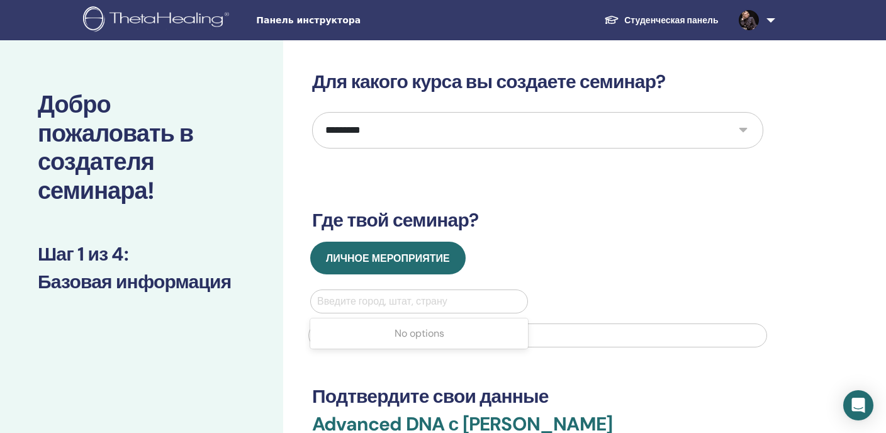
click at [400, 301] on div at bounding box center [419, 302] width 204 height 18
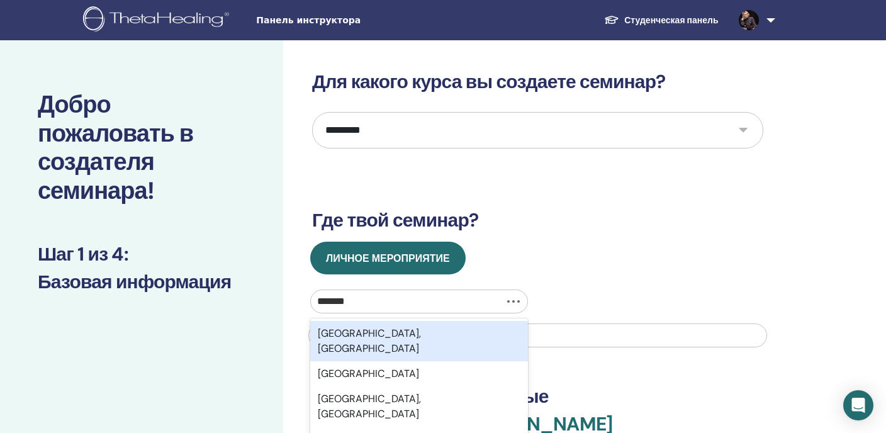
type input "********"
click at [423, 340] on div "Кемерово, Кемеровская область" at bounding box center [419, 341] width 218 height 40
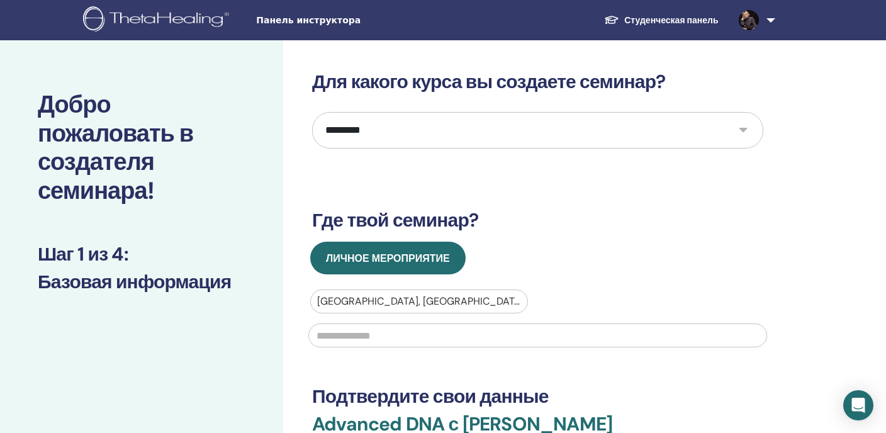
click at [415, 340] on input "text" at bounding box center [537, 335] width 459 height 24
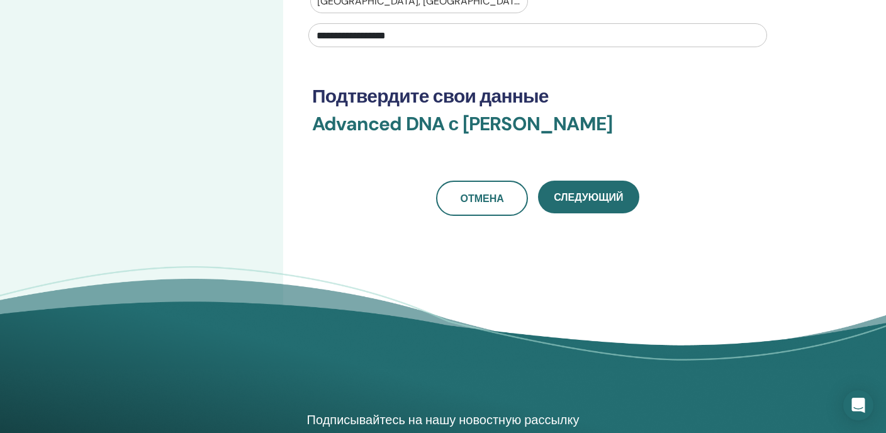
scroll to position [299, 0]
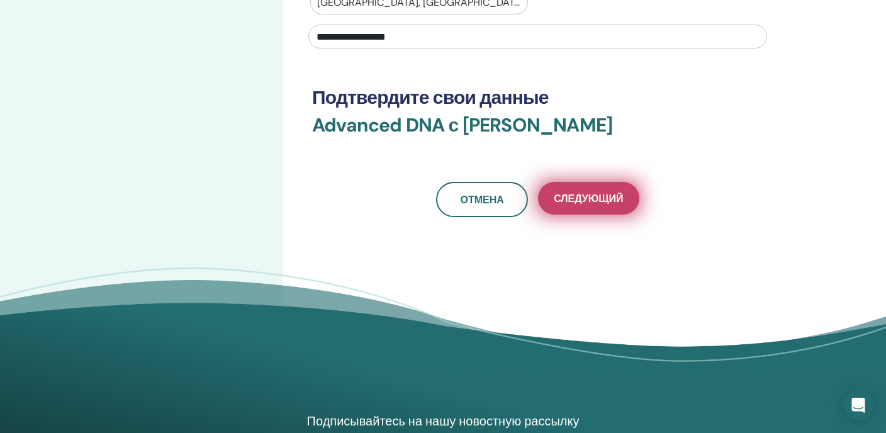
type input "**********"
click at [610, 189] on button "Следующий" at bounding box center [588, 198] width 101 height 33
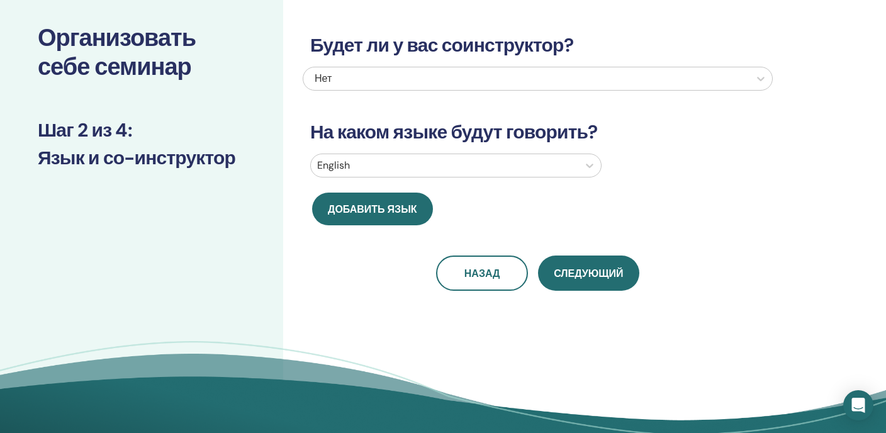
scroll to position [0, 0]
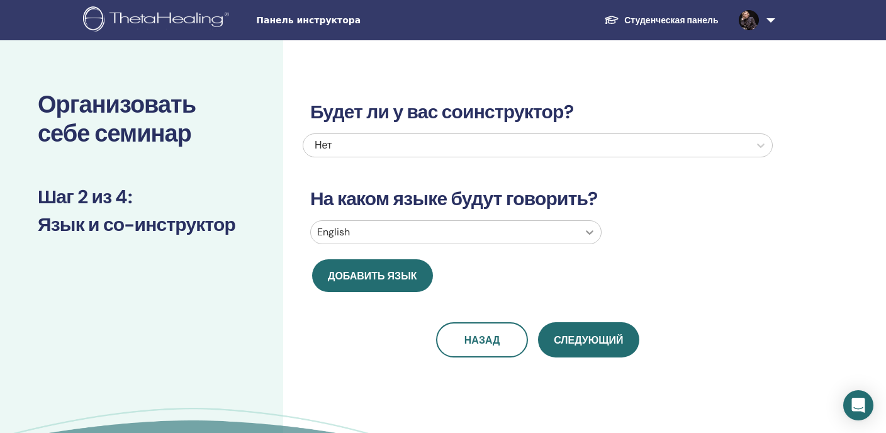
click at [588, 229] on icon at bounding box center [589, 232] width 13 height 13
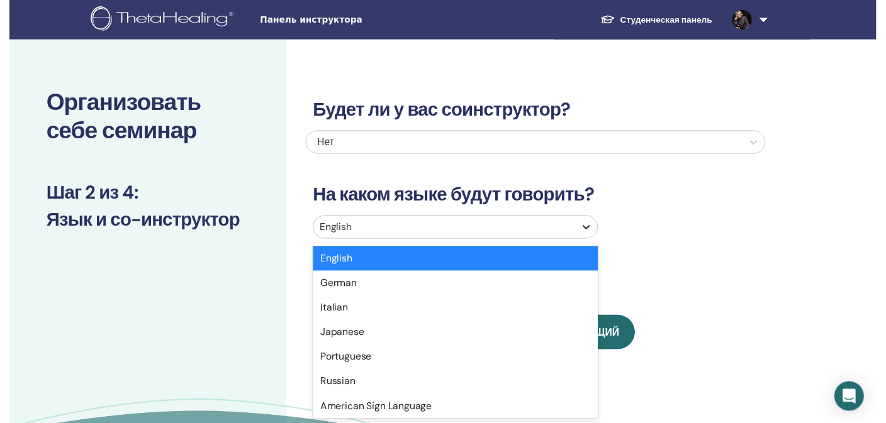
scroll to position [10, 0]
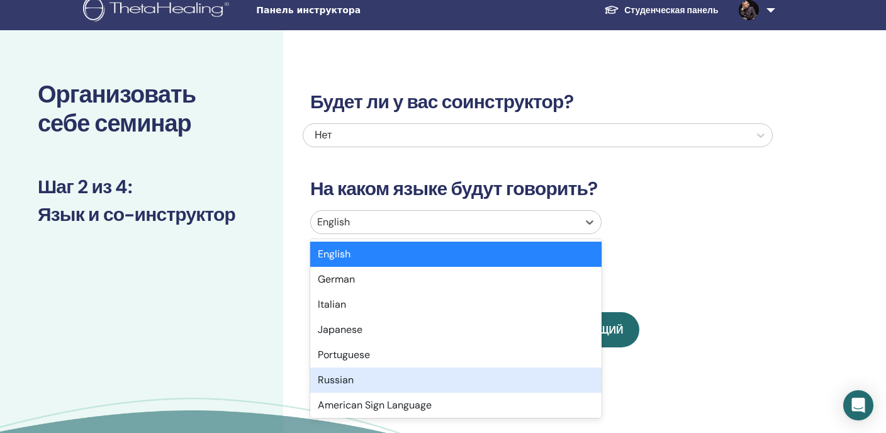
click at [330, 381] on div "Russian" at bounding box center [455, 379] width 291 height 25
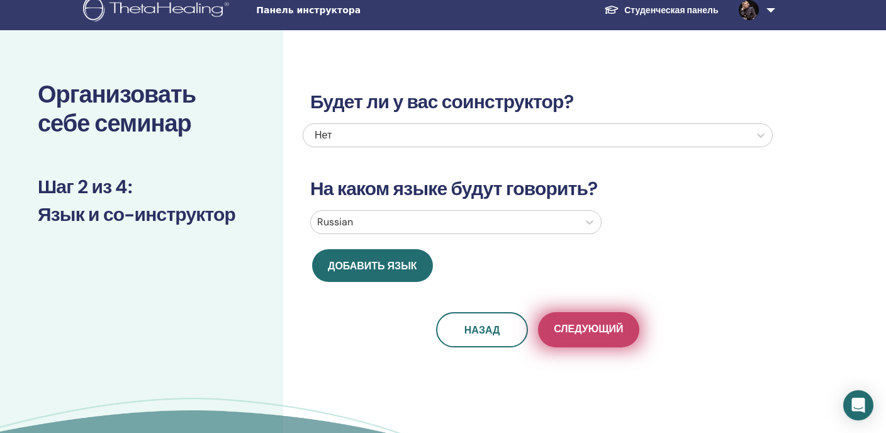
click at [573, 328] on span "Следующий" at bounding box center [588, 330] width 69 height 16
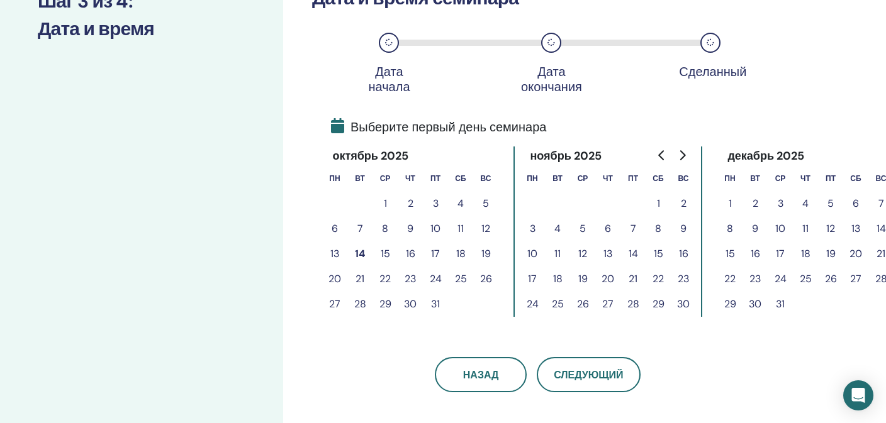
scroll to position [197, 0]
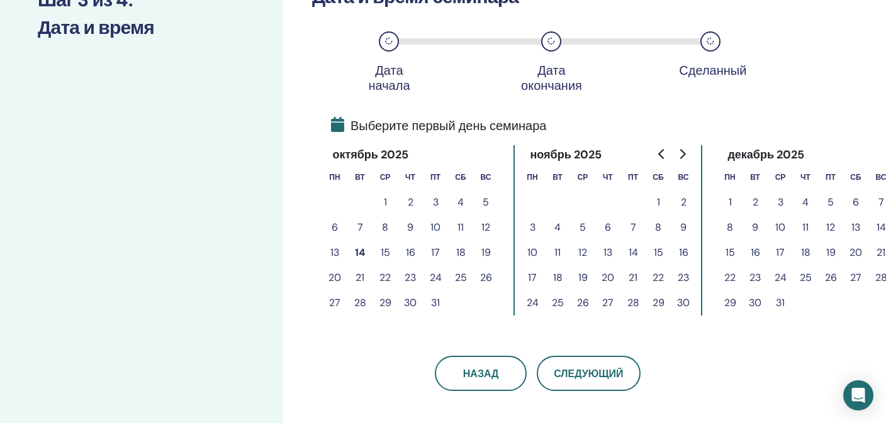
click at [331, 276] on button "20" at bounding box center [334, 278] width 25 height 25
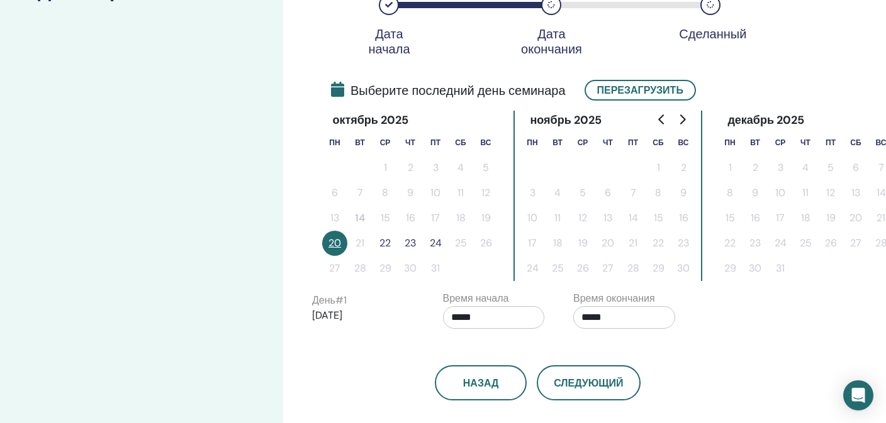
scroll to position [221, 0]
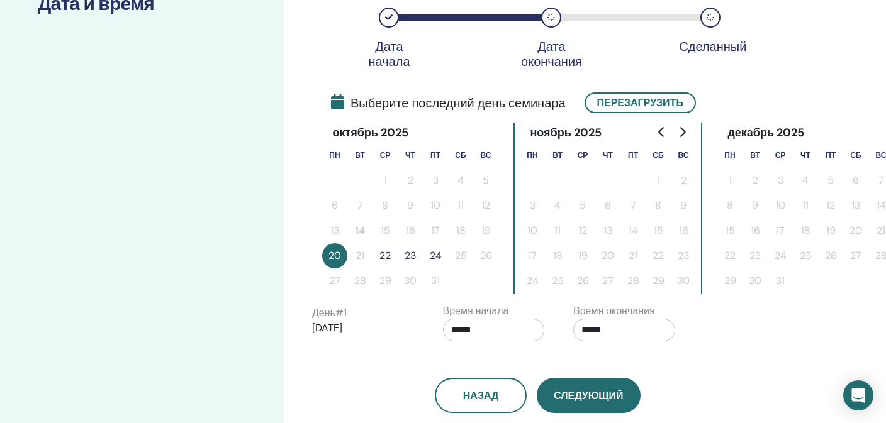
click at [578, 406] on button "Следующий" at bounding box center [588, 395] width 103 height 35
click at [590, 389] on span "Следующий" at bounding box center [588, 395] width 69 height 13
click at [590, 400] on span "Следующий" at bounding box center [588, 395] width 69 height 13
click at [434, 254] on button "24" at bounding box center [435, 256] width 25 height 25
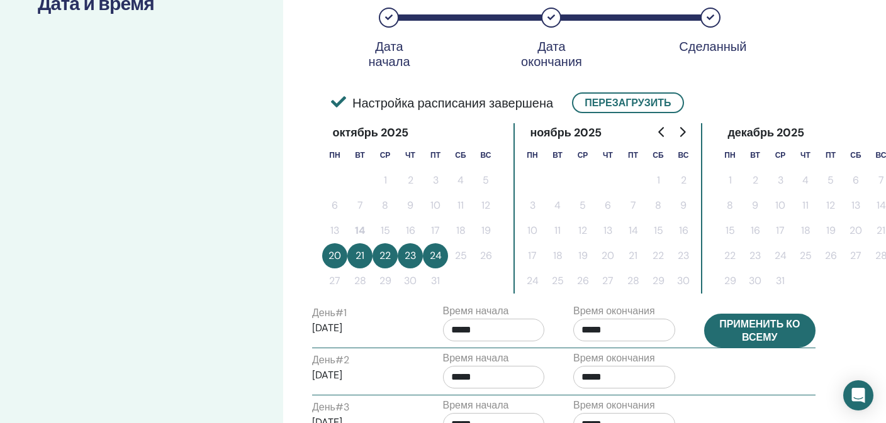
click at [765, 329] on button "Применить ко всему" at bounding box center [760, 331] width 112 height 34
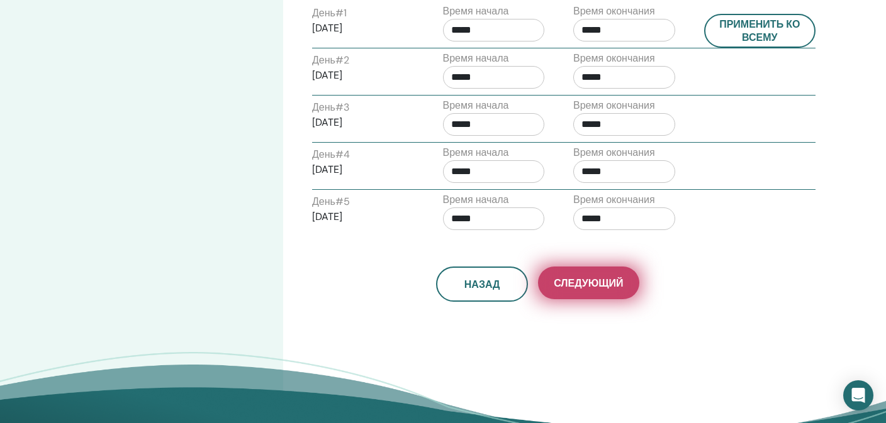
click at [594, 289] on span "Следующий" at bounding box center [588, 283] width 69 height 13
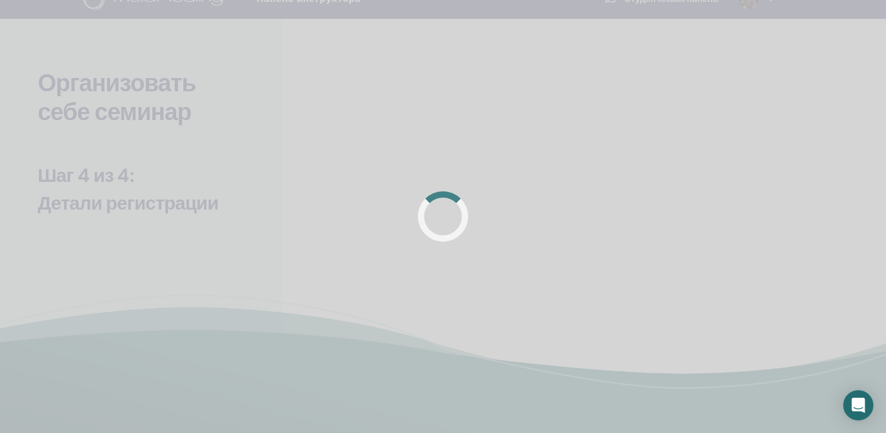
scroll to position [0, 0]
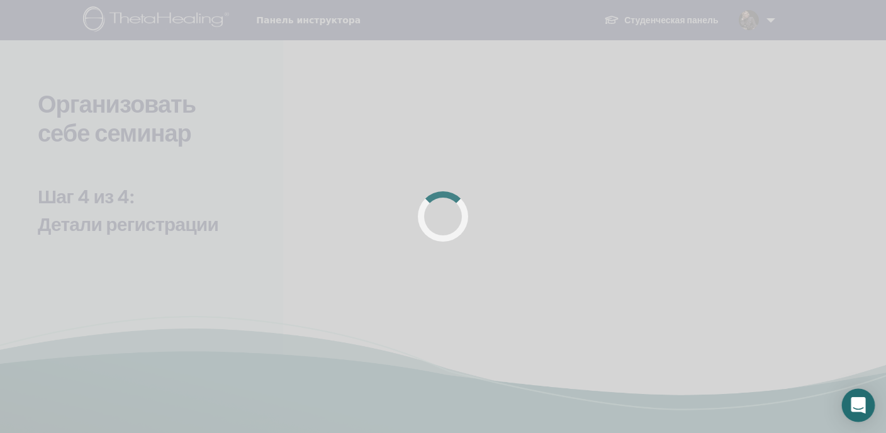
click at [859, 399] on icon "Open Intercom Messenger" at bounding box center [858, 405] width 14 height 16
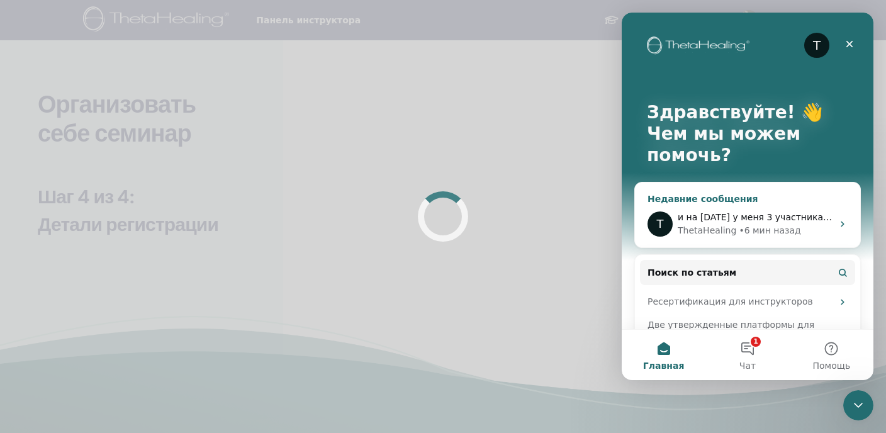
click at [768, 204] on div "T и на 13 октября у меня 3 участника, я им отправила ссылки - но не вижу их на …" at bounding box center [747, 224] width 225 height 47
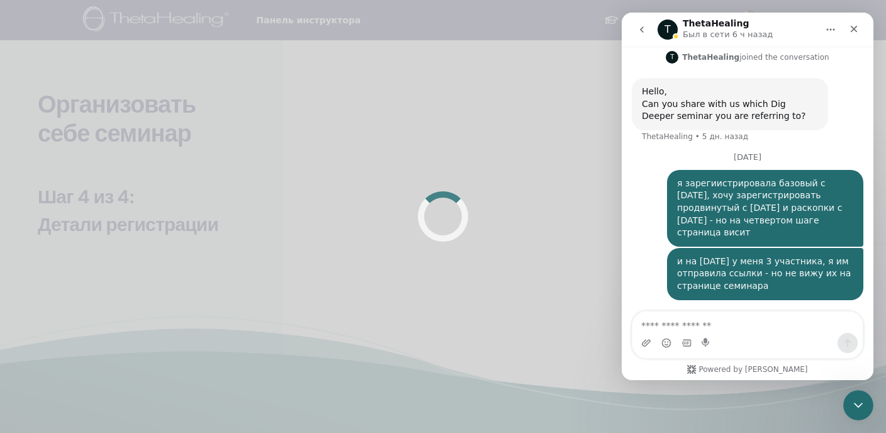
scroll to position [376, 0]
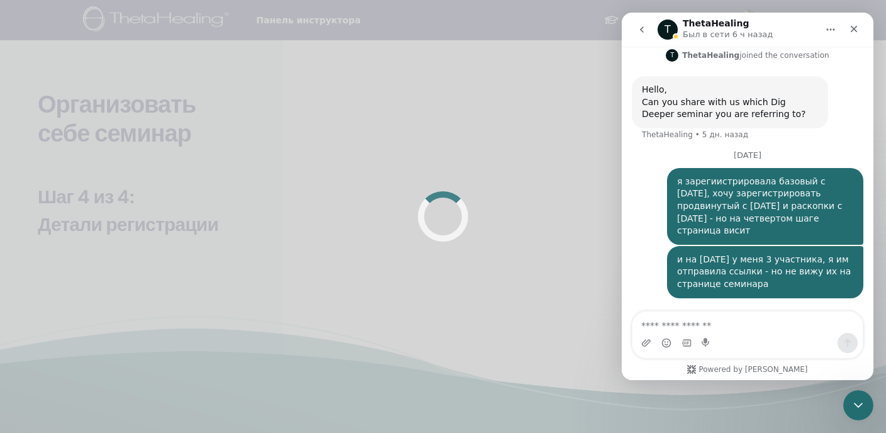
click at [642, 30] on icon "go back" at bounding box center [642, 30] width 10 height 10
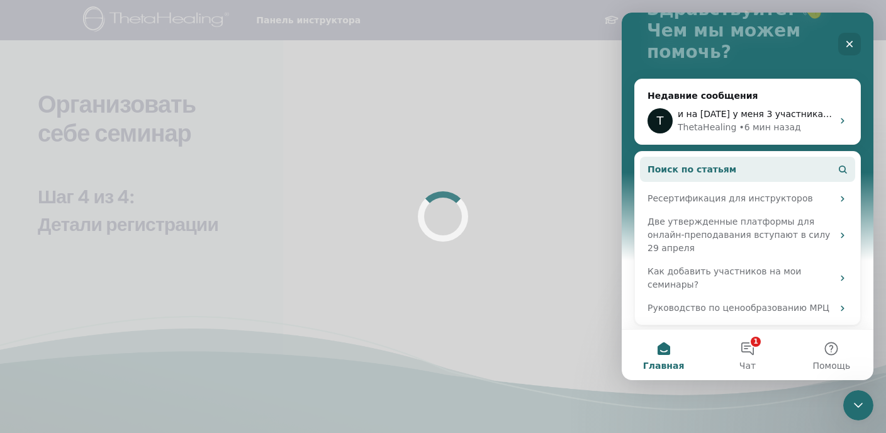
scroll to position [106, 0]
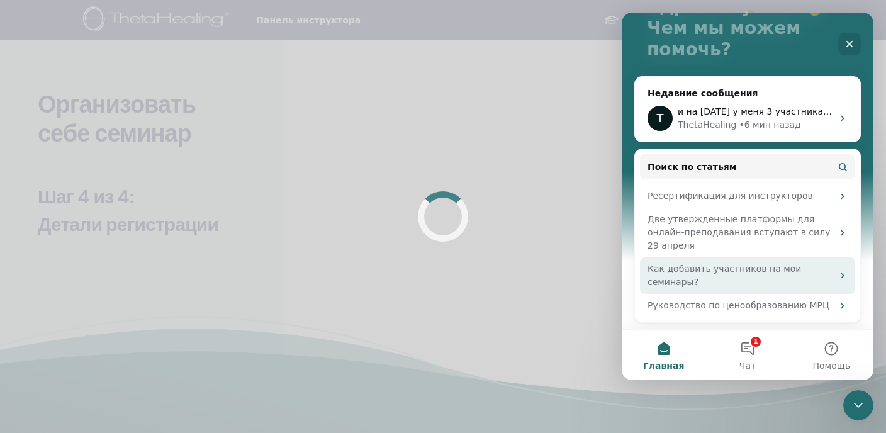
click at [837, 272] on icon "Мессенджер Intercom" at bounding box center [842, 276] width 10 height 10
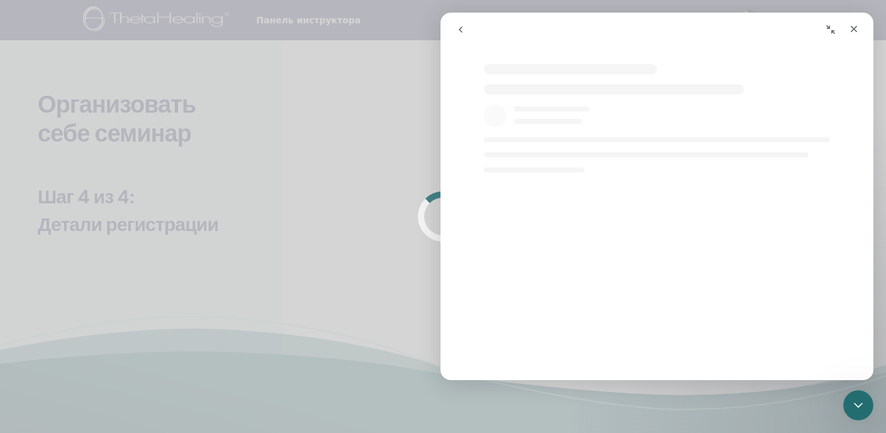
scroll to position [7, 0]
select select "**"
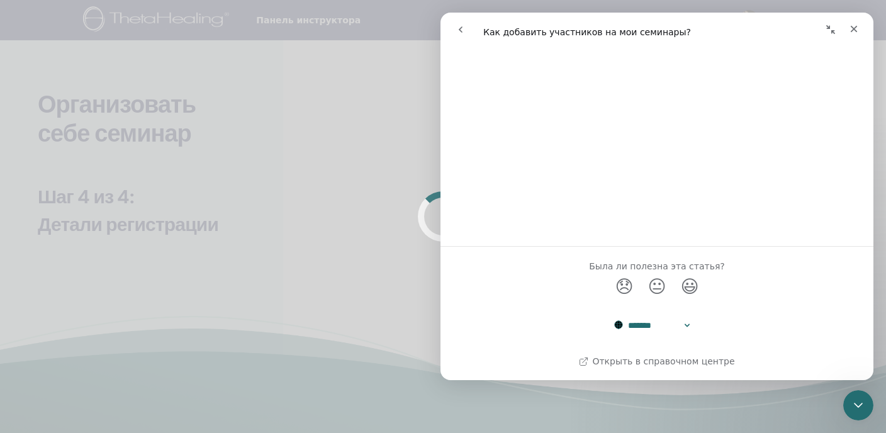
click at [689, 325] on select "**********" at bounding box center [657, 325] width 86 height 23
click at [614, 314] on select "**********" at bounding box center [657, 325] width 86 height 23
click at [589, 357] on icon "Мессенджер Intercom" at bounding box center [584, 361] width 10 height 10
click at [853, 24] on icon "Закрыть" at bounding box center [854, 29] width 10 height 10
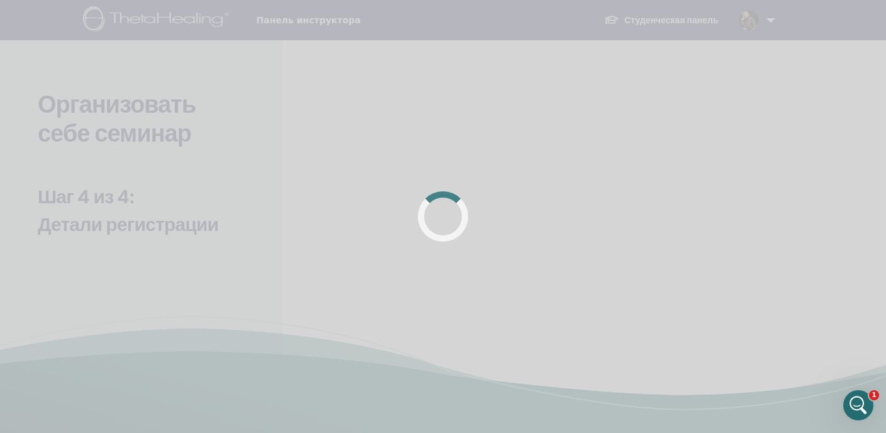
scroll to position [0, 0]
click at [854, 396] on icon "Открыть службу сообщений Intercom" at bounding box center [856, 403] width 21 height 21
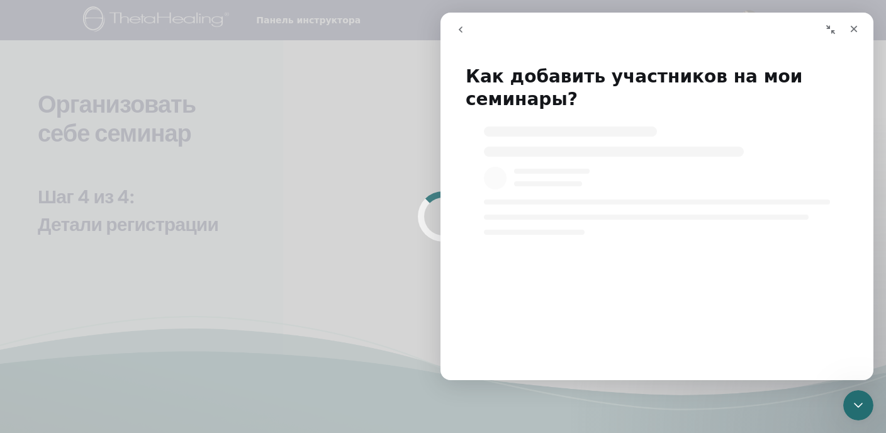
select select "**"
click at [459, 31] on icon "go back" at bounding box center [461, 30] width 10 height 10
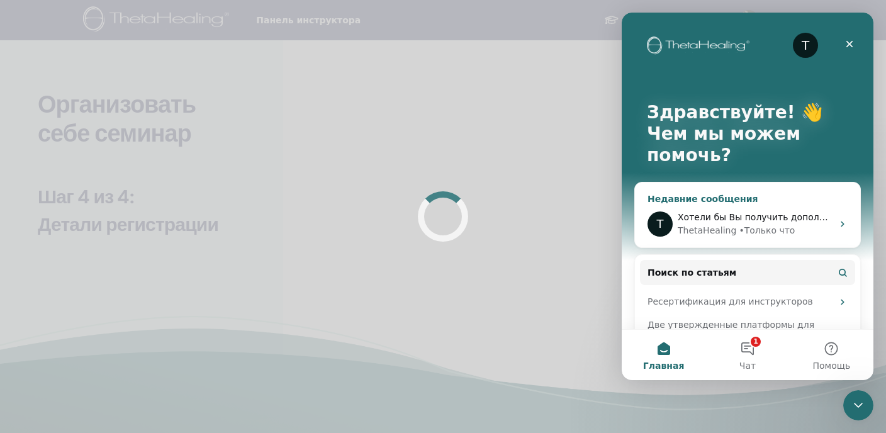
click at [749, 203] on div "T Хотели бы Вы получить дополнительную помощь команды? ThetaHealing • Только что" at bounding box center [747, 224] width 225 height 47
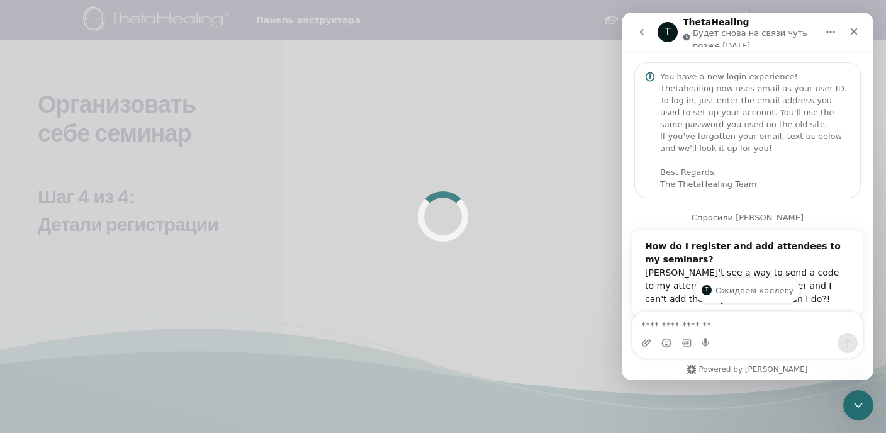
click at [642, 29] on icon "go back" at bounding box center [642, 32] width 10 height 10
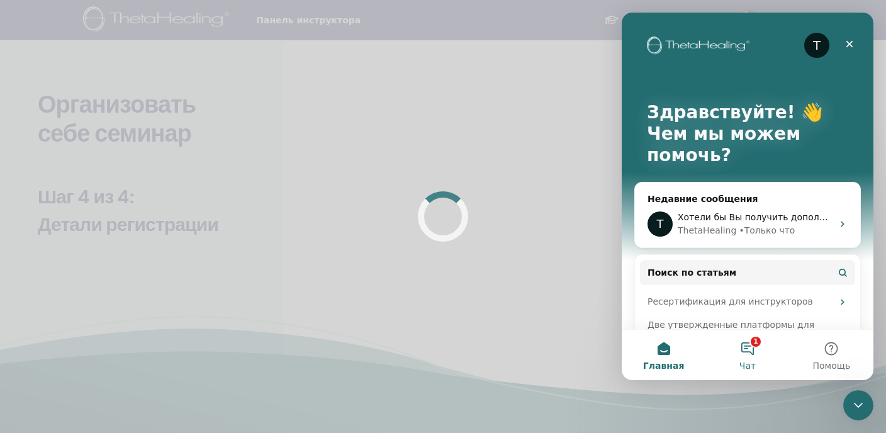
click at [751, 350] on button "1 Чат" at bounding box center [747, 355] width 84 height 50
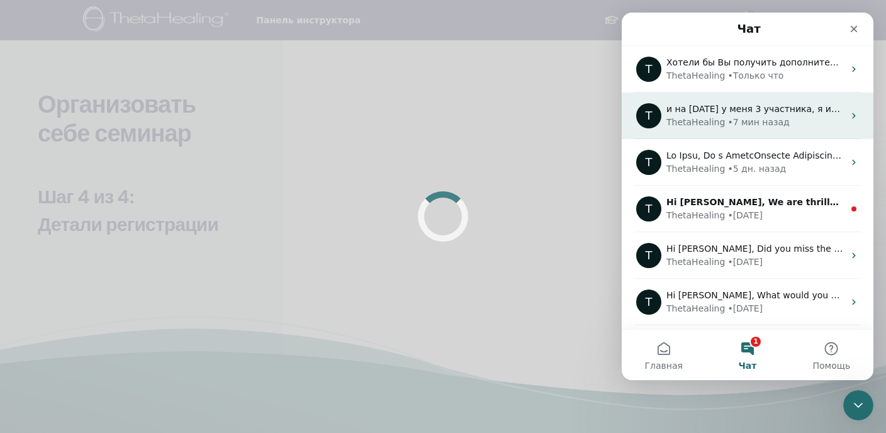
click at [748, 114] on div "и на 13 октября у меня 3 участника, я им отправила ссылки - но не вижу их на ст…" at bounding box center [754, 109] width 177 height 13
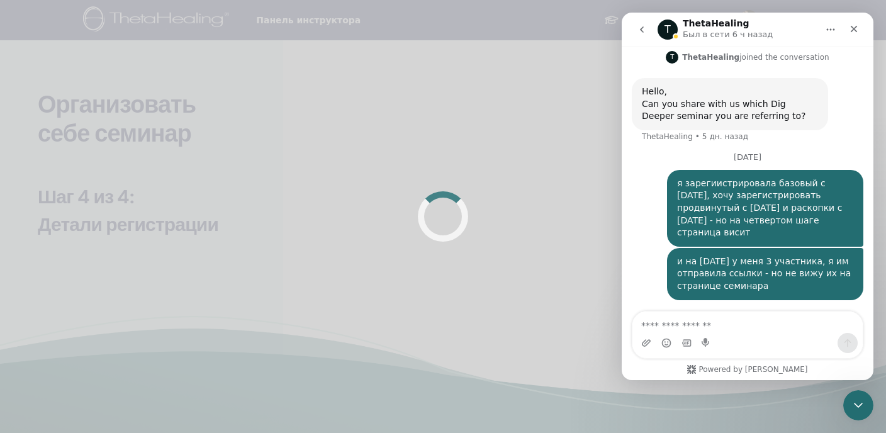
scroll to position [376, 0]
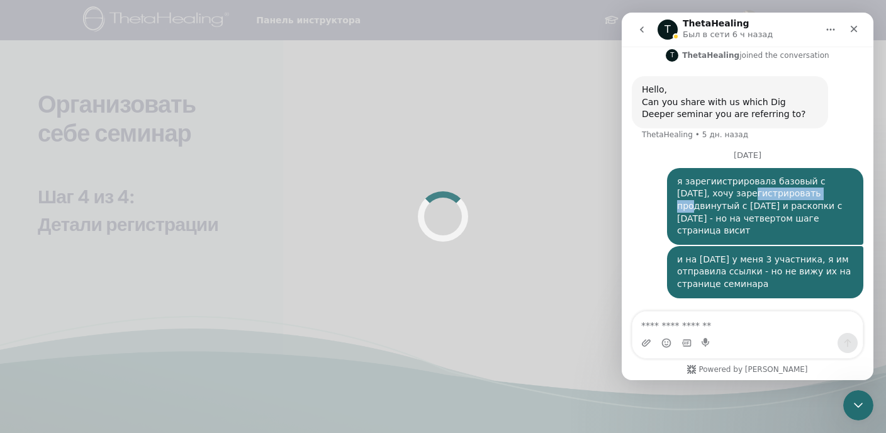
drag, startPoint x: 670, startPoint y: 182, endPoint x: 768, endPoint y: 235, distance: 111.8
click at [768, 235] on div "я зарегиистрировала базовый с 13 октября, хочу зарегистрировать продвинутый с 2…" at bounding box center [765, 207] width 176 height 62
copy div "я зарегиистрировала базовый с 13 октября, хочу зарегистрировать продвинутый с 2…"
drag, startPoint x: 113, startPoint y: 201, endPoint x: 592, endPoint y: 0, distance: 520.0
click at [852, 30] on icon "Закрыть" at bounding box center [854, 29] width 10 height 10
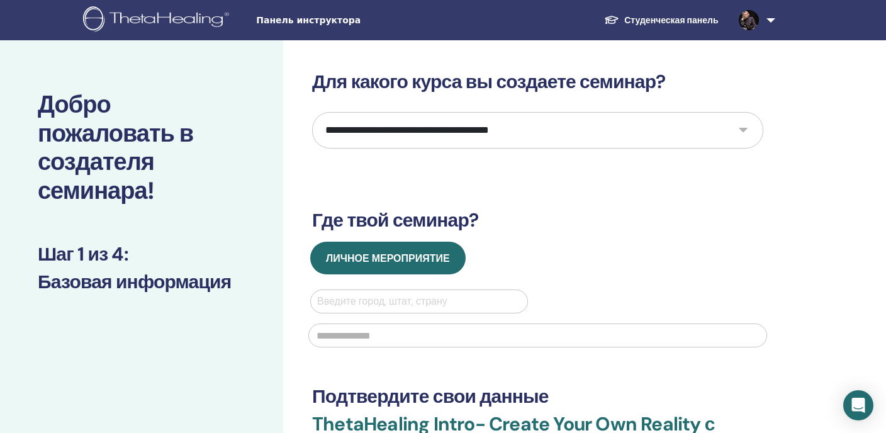
click at [330, 21] on span "Панель инструктора" at bounding box center [350, 20] width 189 height 13
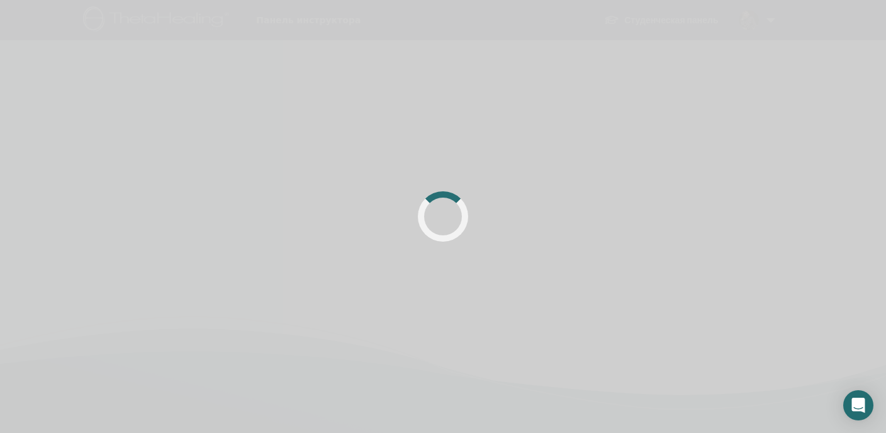
scroll to position [12, 0]
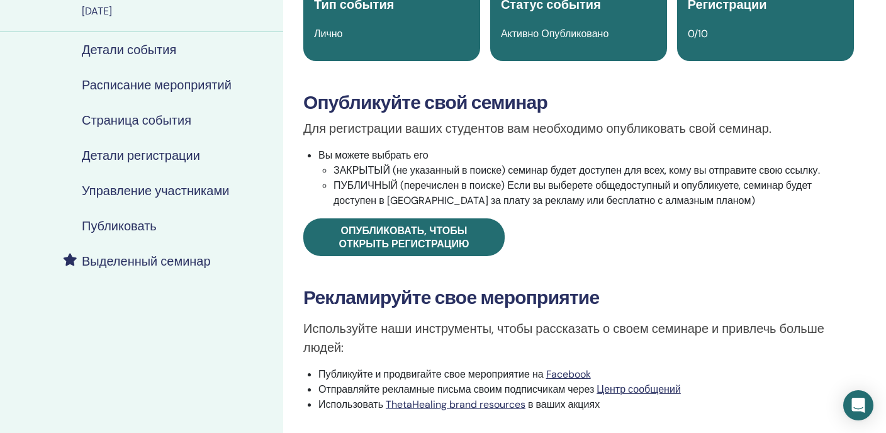
scroll to position [148, 0]
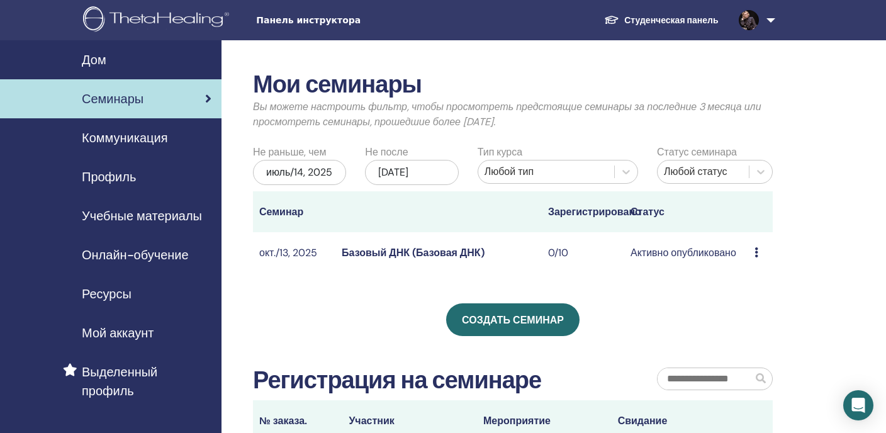
click at [311, 175] on font "июль/14, 2025" at bounding box center [299, 171] width 66 height 13
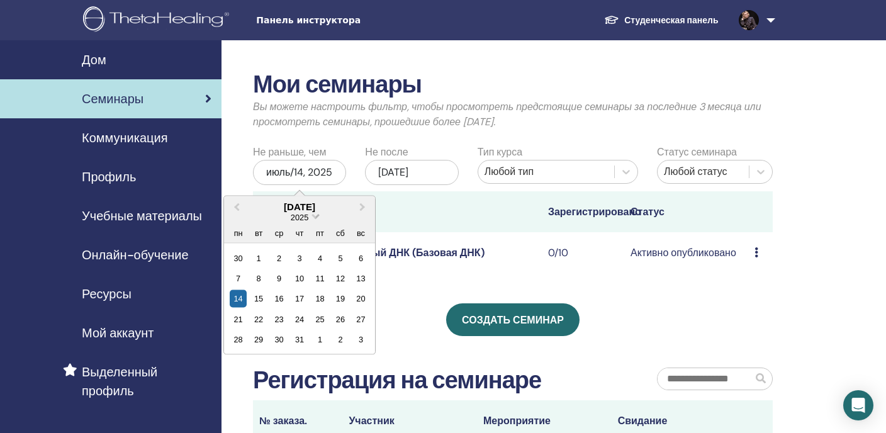
click at [314, 216] on span "Выберите дату" at bounding box center [315, 215] width 8 height 8
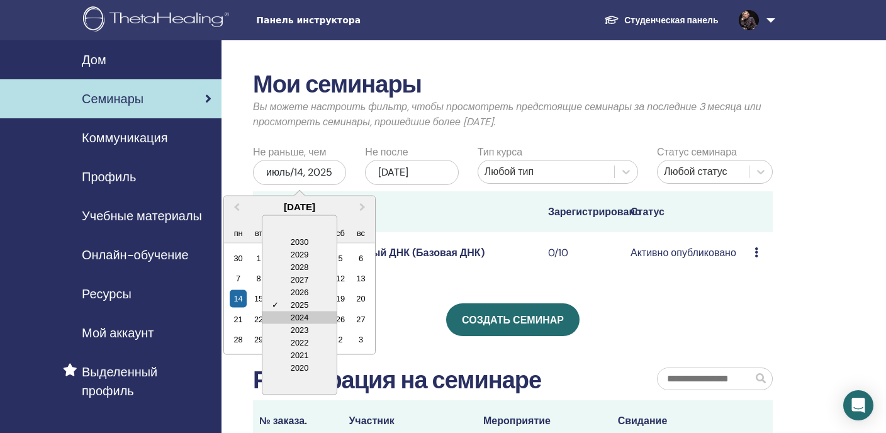
click at [301, 313] on div "2024" at bounding box center [299, 317] width 74 height 13
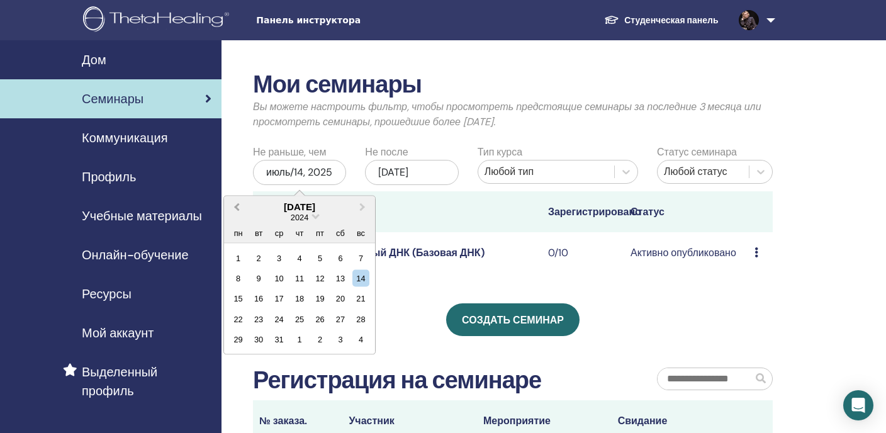
click at [237, 206] on span "Предыдущий месяц" at bounding box center [237, 206] width 0 height 13
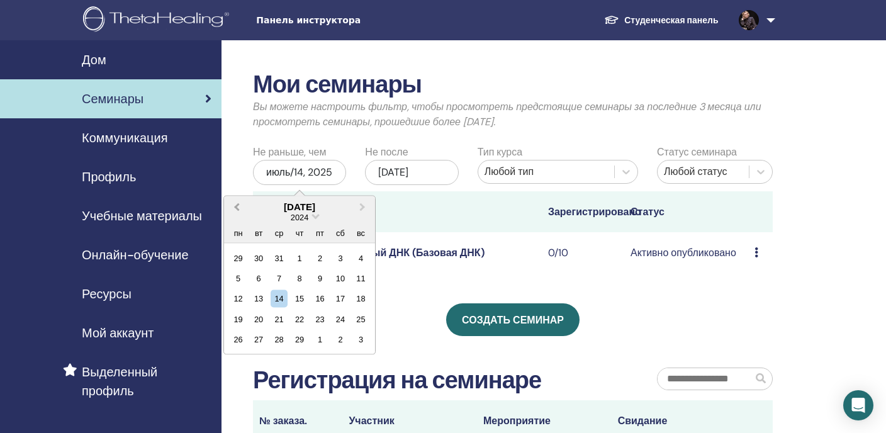
click at [237, 206] on span "Предыдущий месяц" at bounding box center [237, 206] width 0 height 13
click at [237, 257] on div "1" at bounding box center [238, 257] width 17 height 17
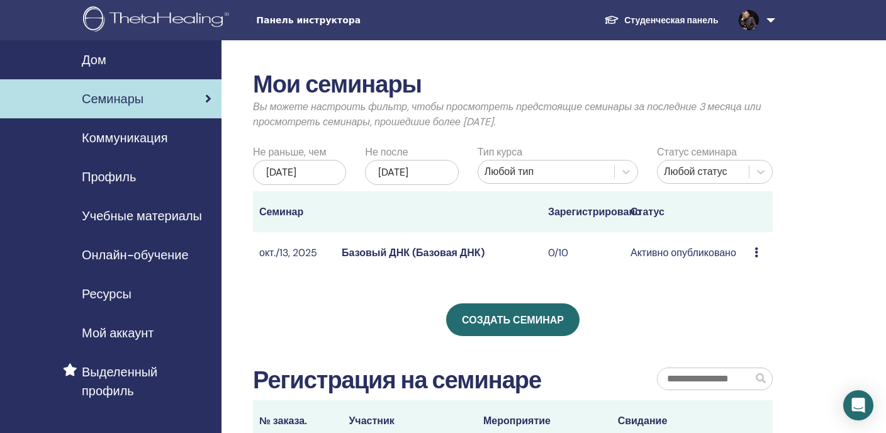
click at [296, 169] on font "[DATE]" at bounding box center [281, 171] width 30 height 13
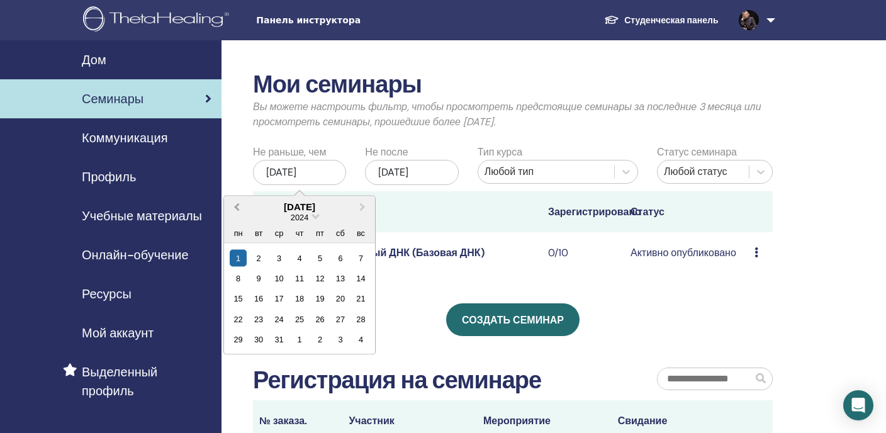
click at [235, 203] on button "Предыдущий месяц" at bounding box center [235, 207] width 20 height 20
click at [365, 206] on button "В следующем месяце" at bounding box center [364, 207] width 20 height 20
click at [313, 216] on span "Выберите дату" at bounding box center [315, 215] width 8 height 8
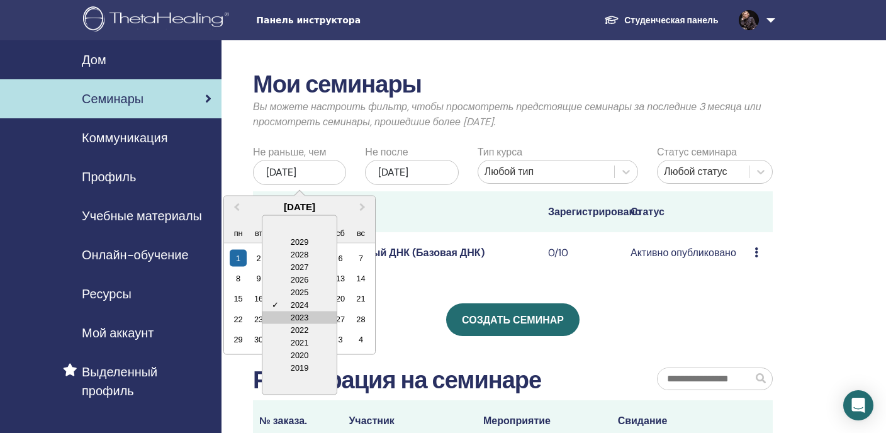
click at [293, 317] on div "2023" at bounding box center [299, 317] width 74 height 13
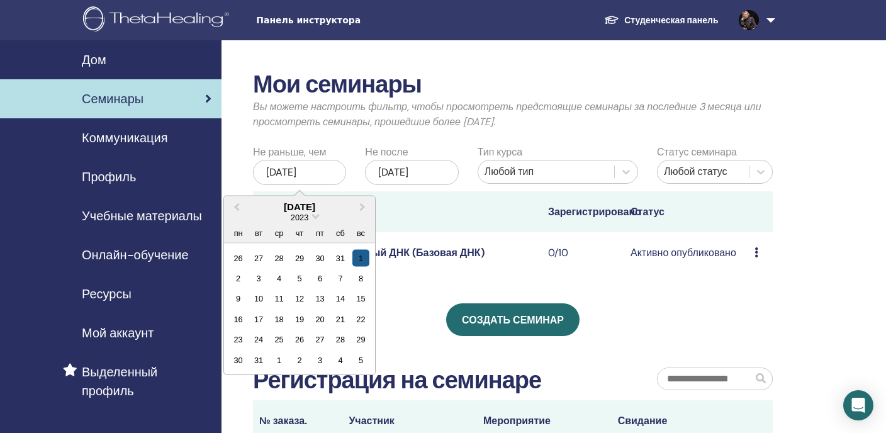
click at [357, 257] on div "1" at bounding box center [360, 257] width 17 height 17
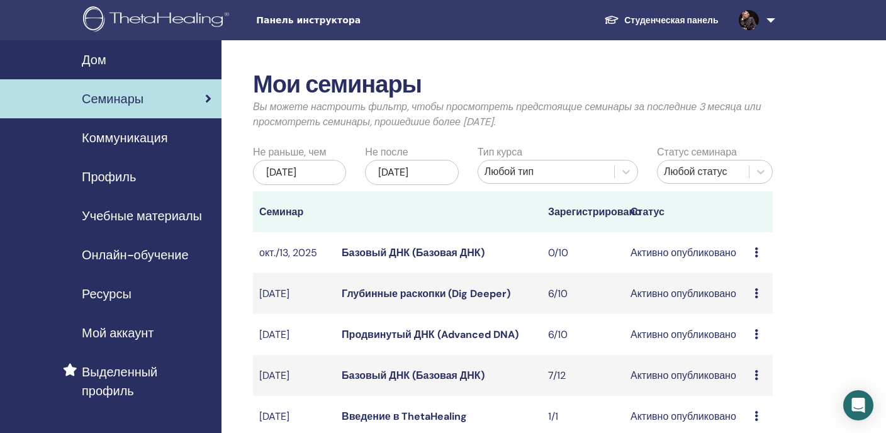
click at [437, 253] on font "Базовый ДНК (Базовая ДНК)" at bounding box center [413, 252] width 142 height 13
